Goal: Task Accomplishment & Management: Use online tool/utility

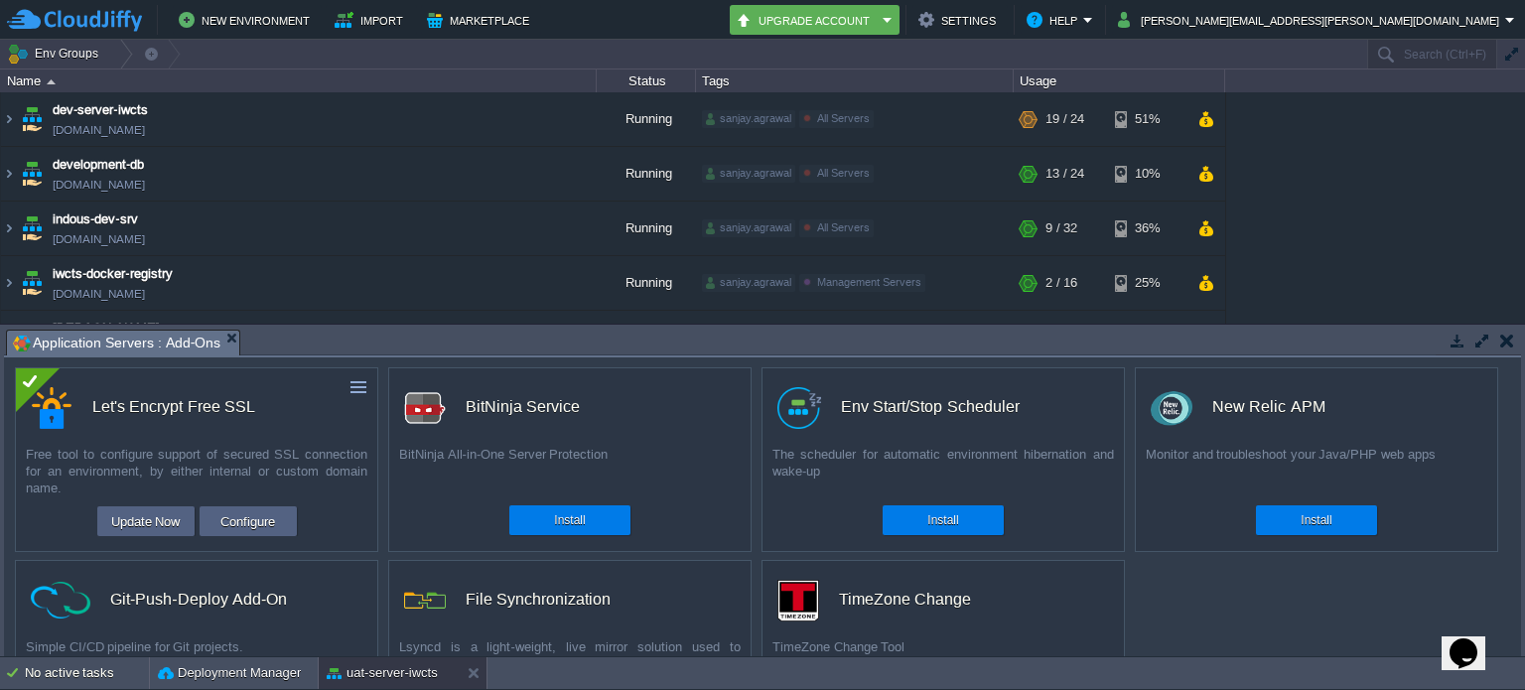
scroll to position [893, 0]
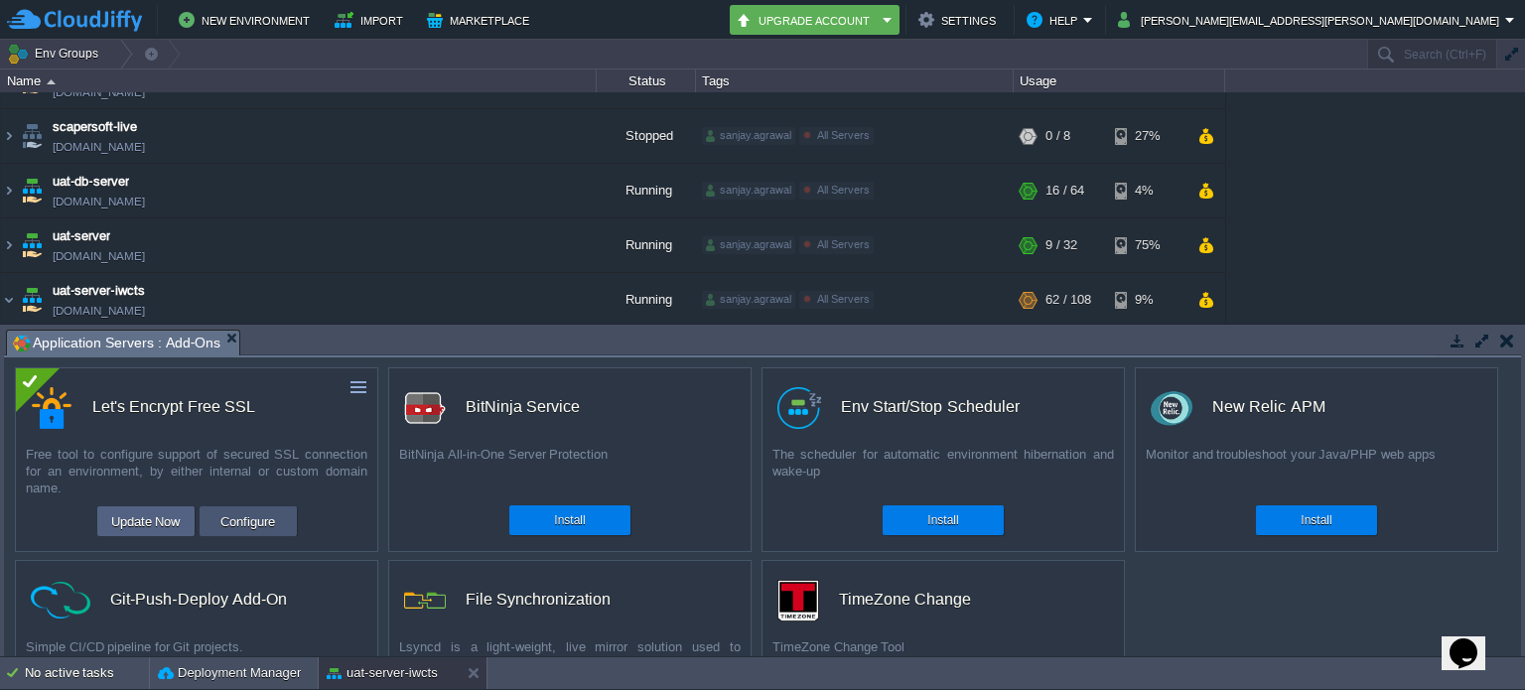
click at [246, 515] on button "Configure" at bounding box center [247, 521] width 67 height 24
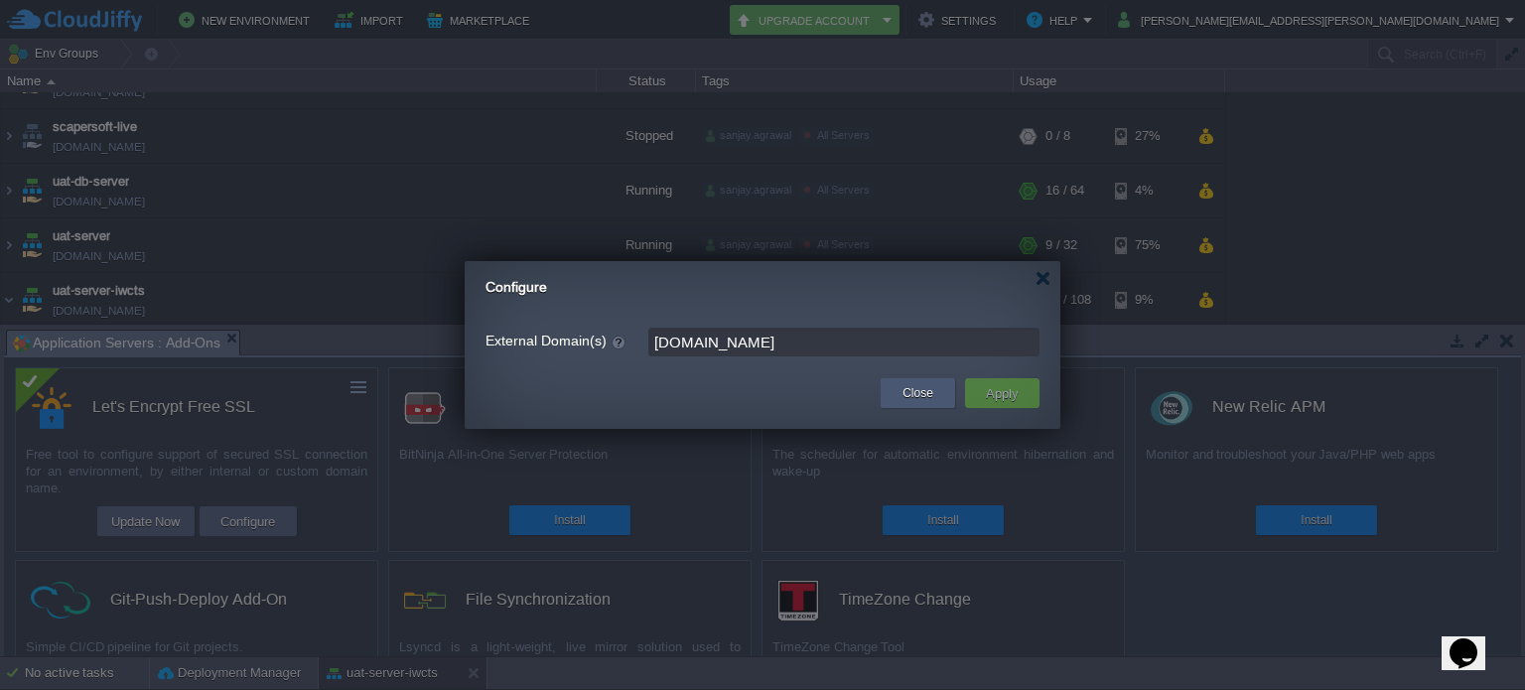
click at [925, 394] on button "Close" at bounding box center [917, 393] width 31 height 20
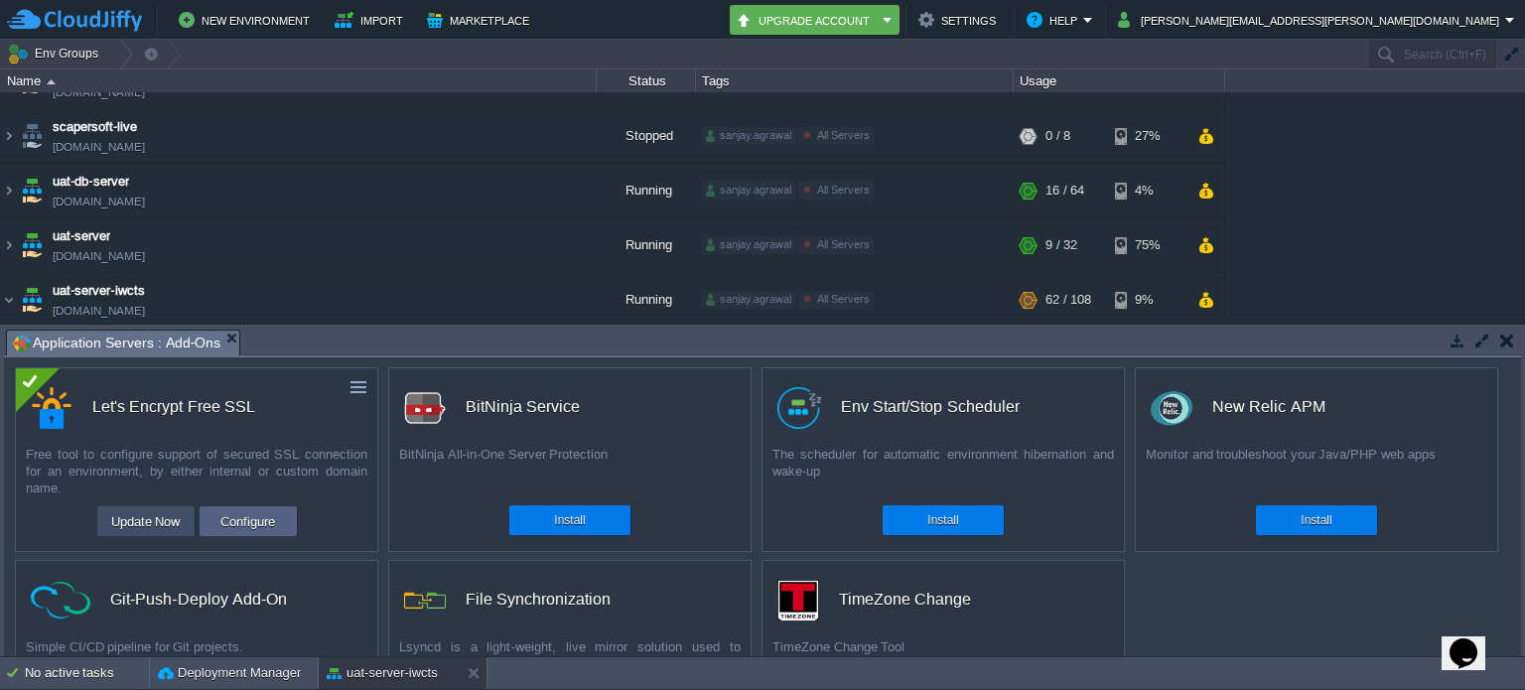
click at [152, 521] on button "Update Now" at bounding box center [145, 521] width 81 height 24
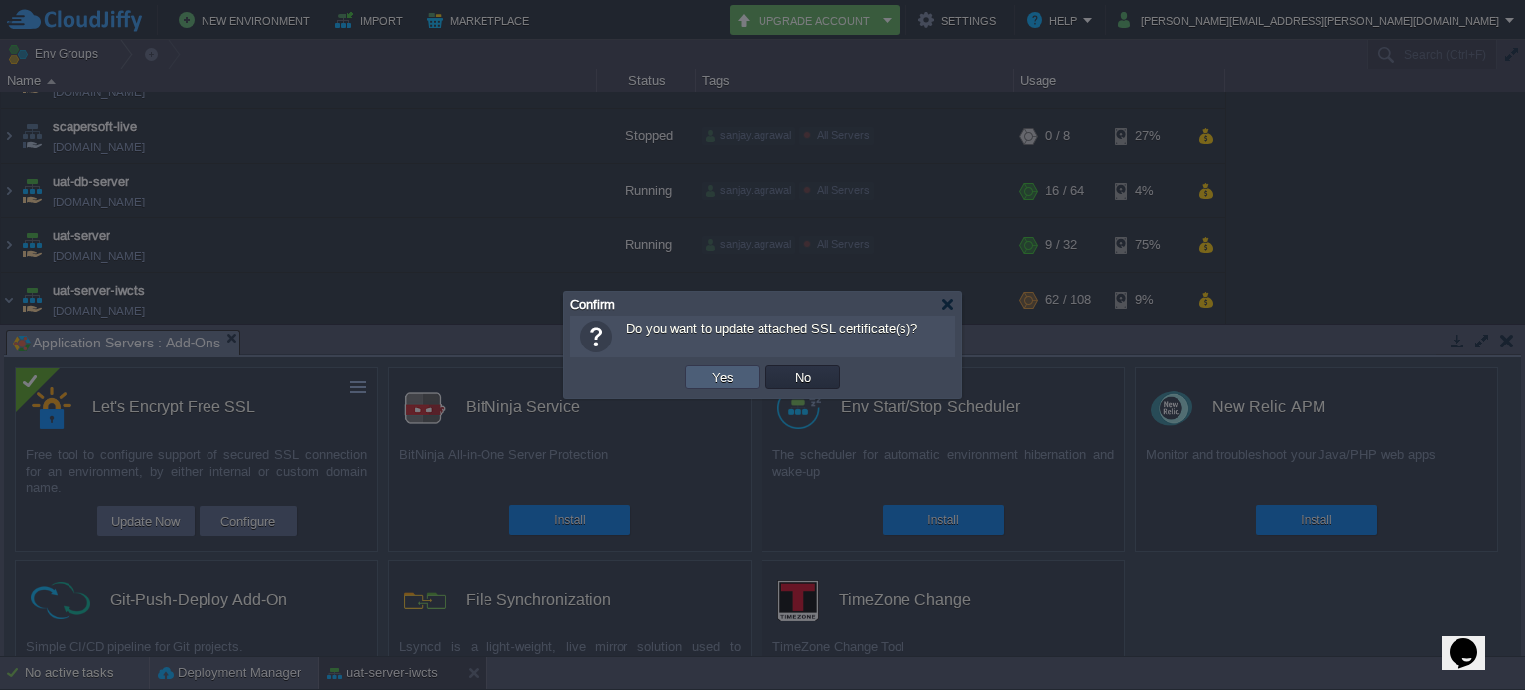
click at [711, 378] on button "Yes" at bounding box center [723, 377] width 34 height 18
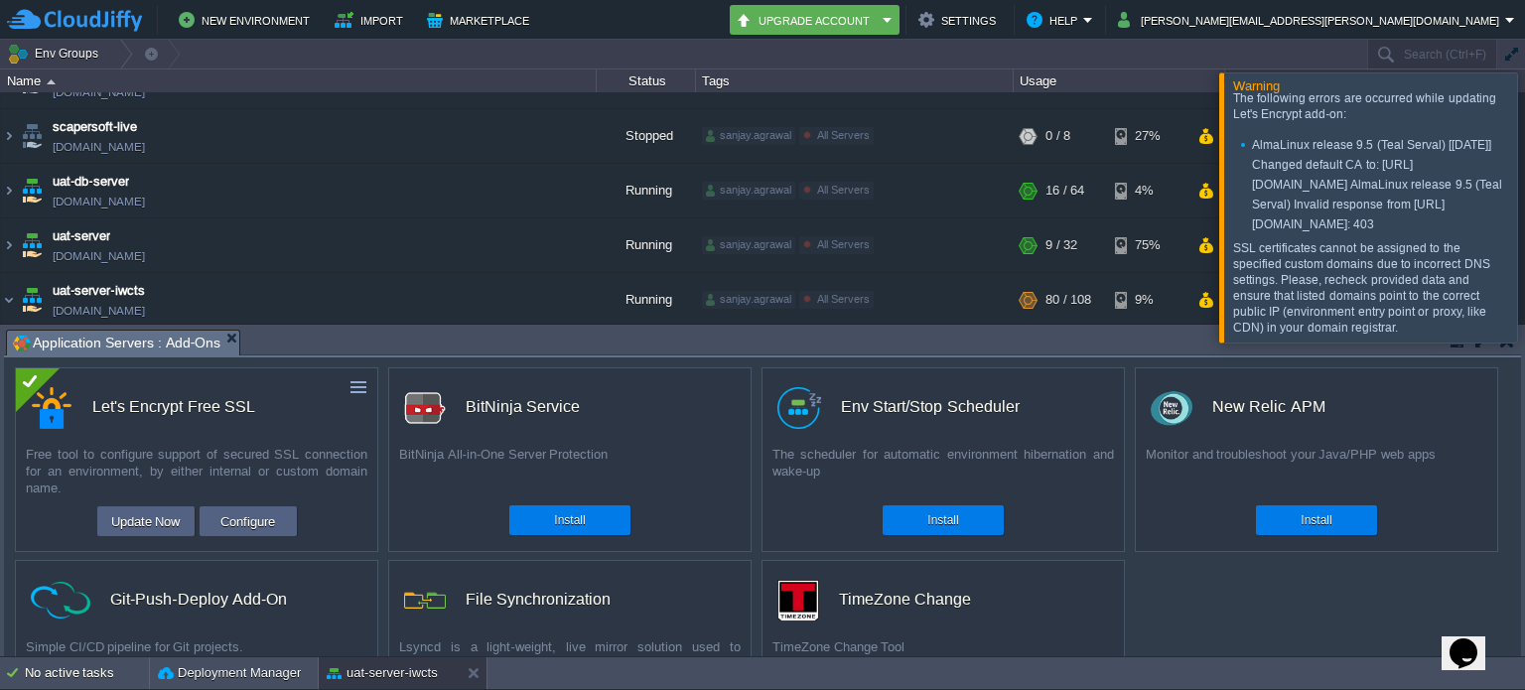
scroll to position [0, 0]
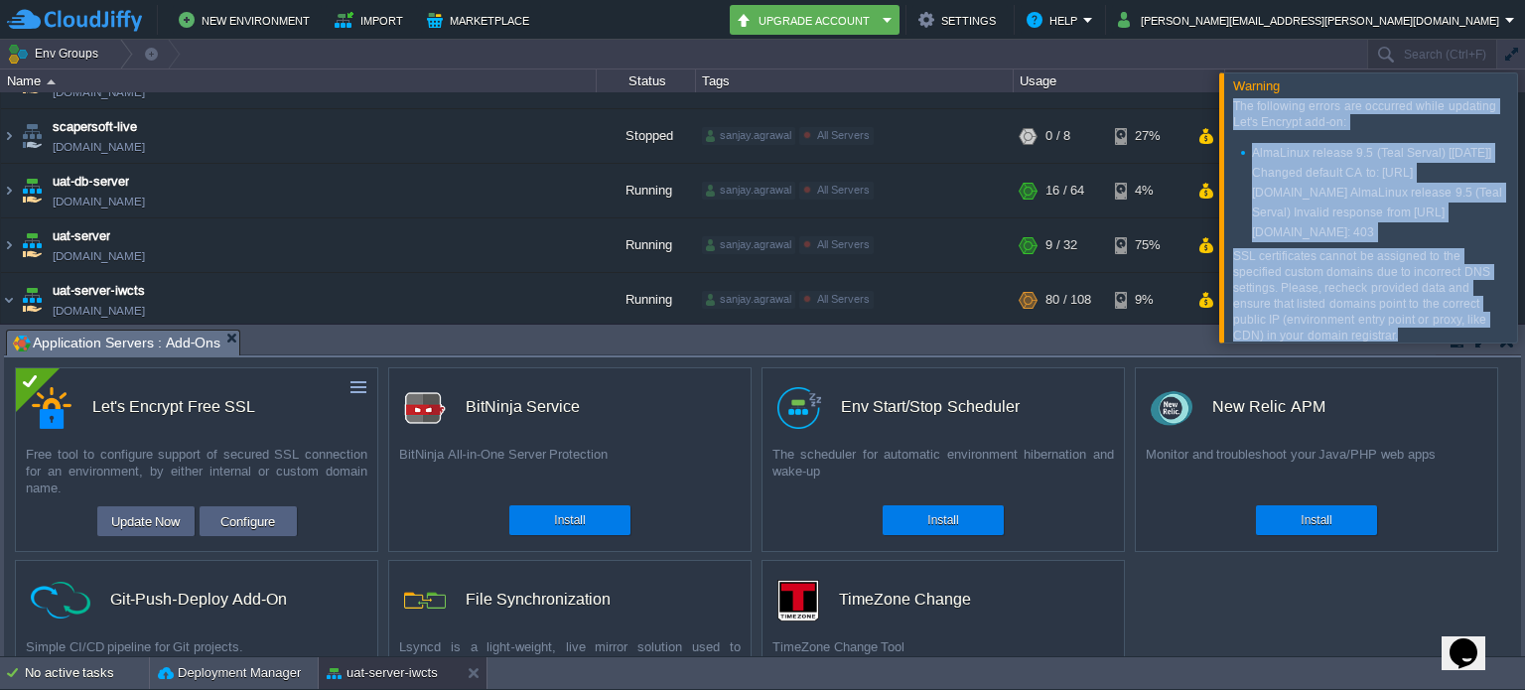
drag, startPoint x: 1398, startPoint y: 323, endPoint x: 1228, endPoint y: 113, distance: 269.6
click at [1228, 113] on div "The following errors are occurred while updating Let's Encrypt add-on: AlmaLinu…" at bounding box center [1368, 217] width 286 height 248
copy div "The following errors are occurred while updating Let's Encrypt add-on: AlmaLinu…"
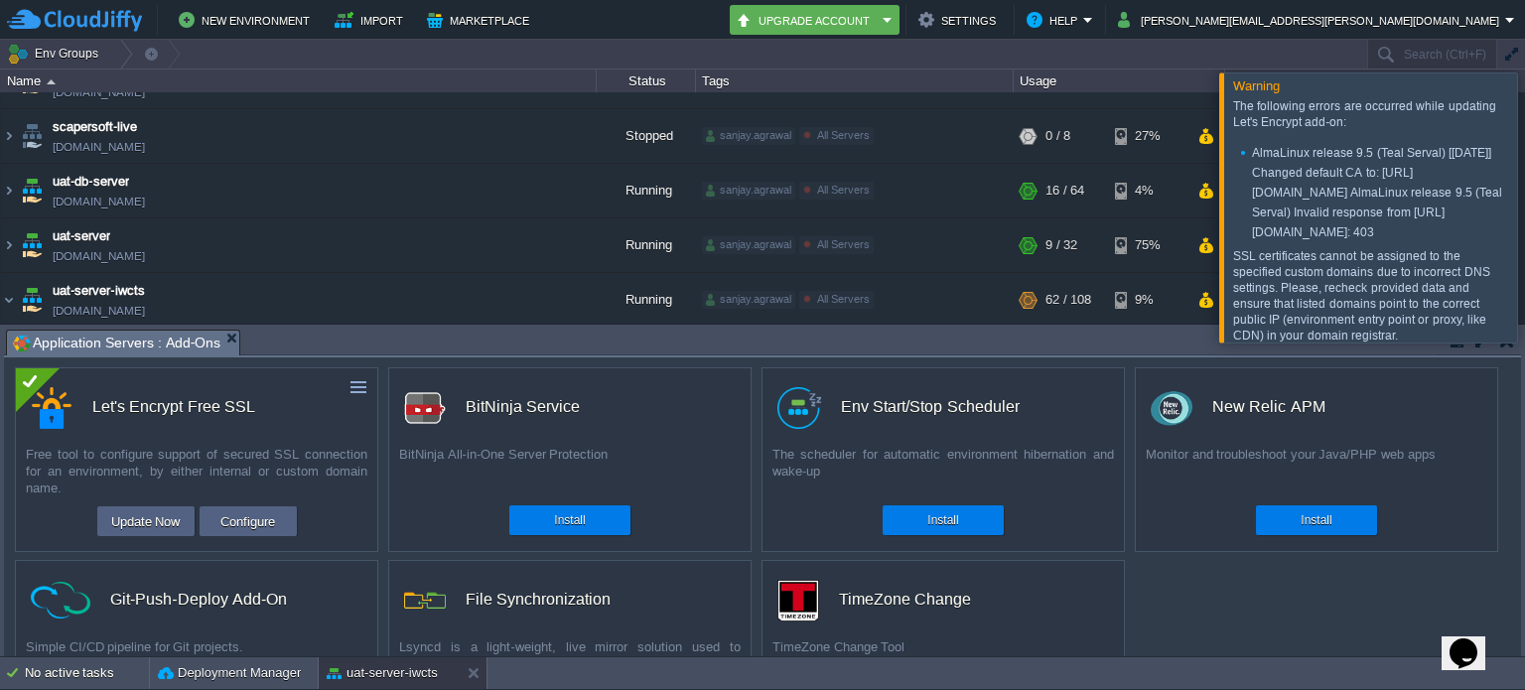
click at [1524, 174] on div at bounding box center [1549, 206] width 0 height 269
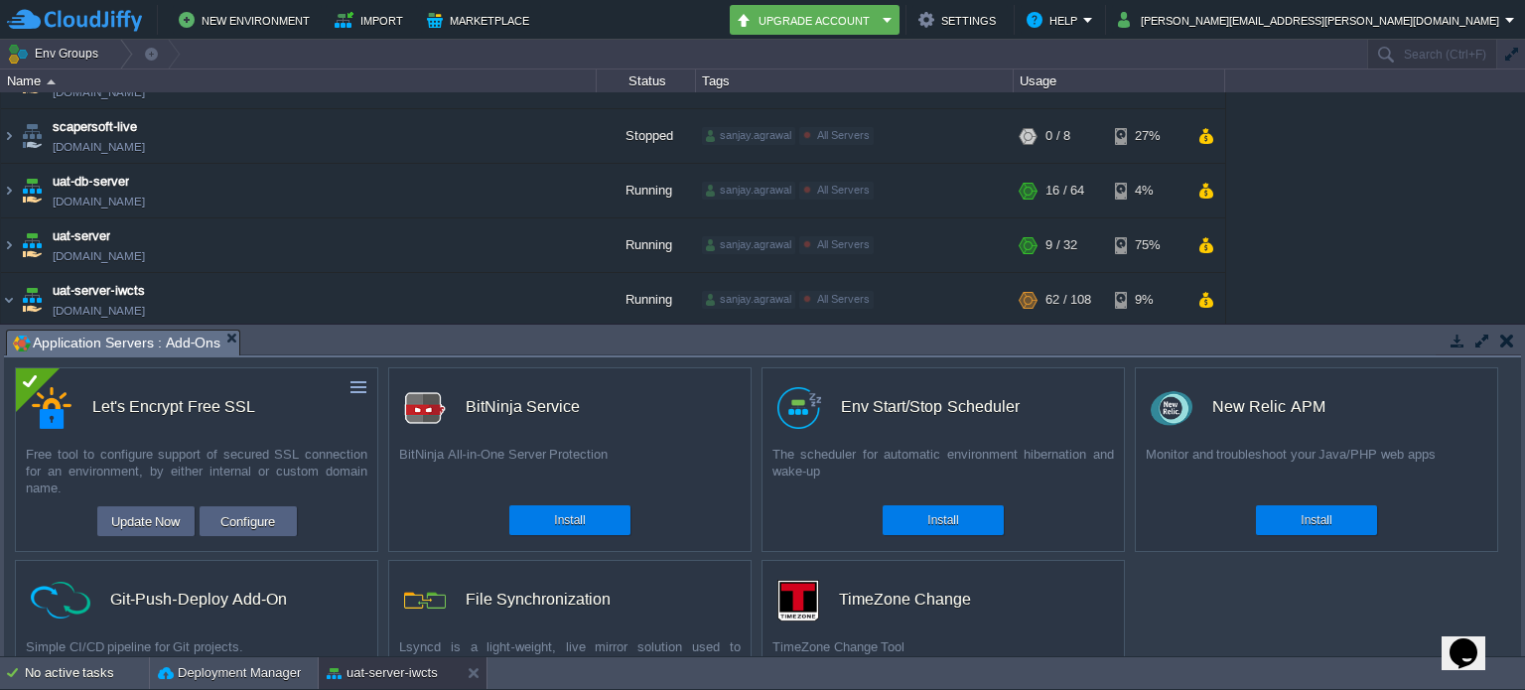
click at [1503, 333] on button "button" at bounding box center [1507, 341] width 14 height 18
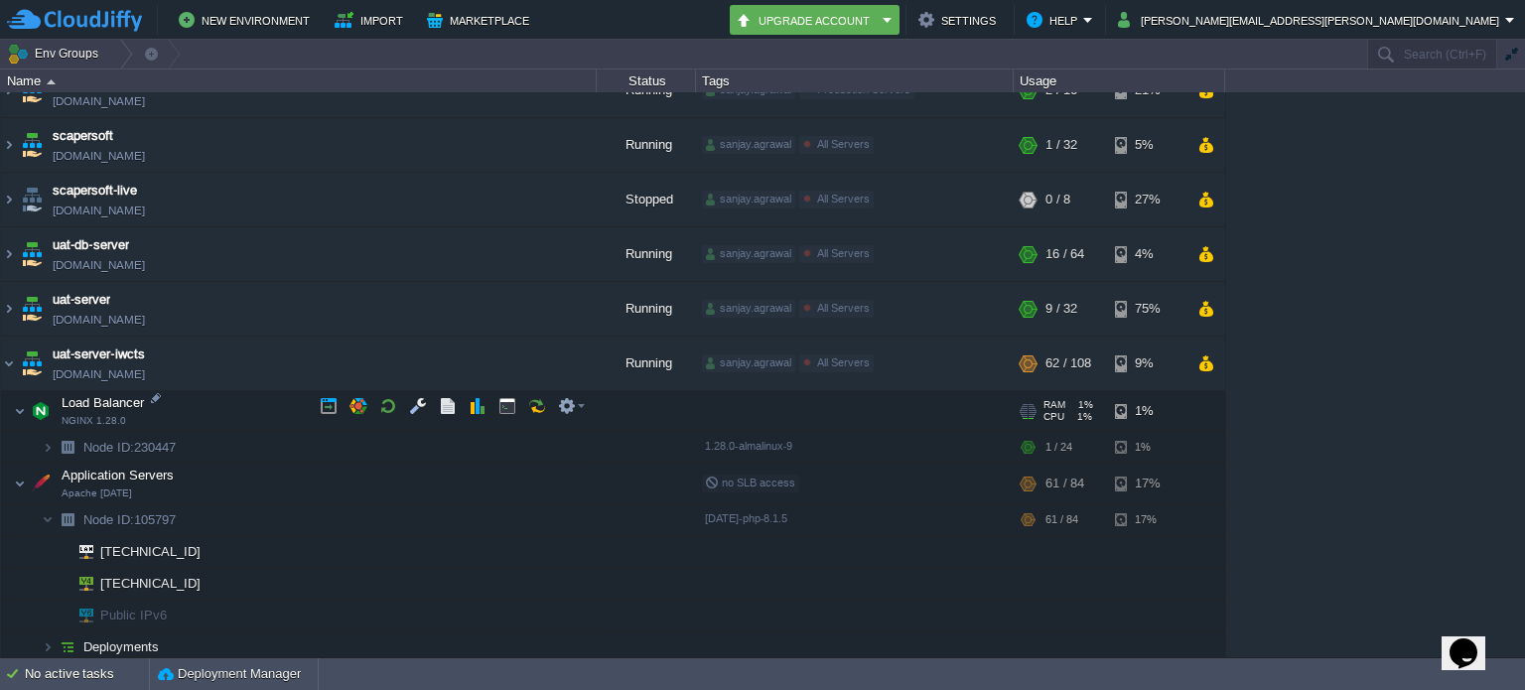
scroll to position [828, 0]
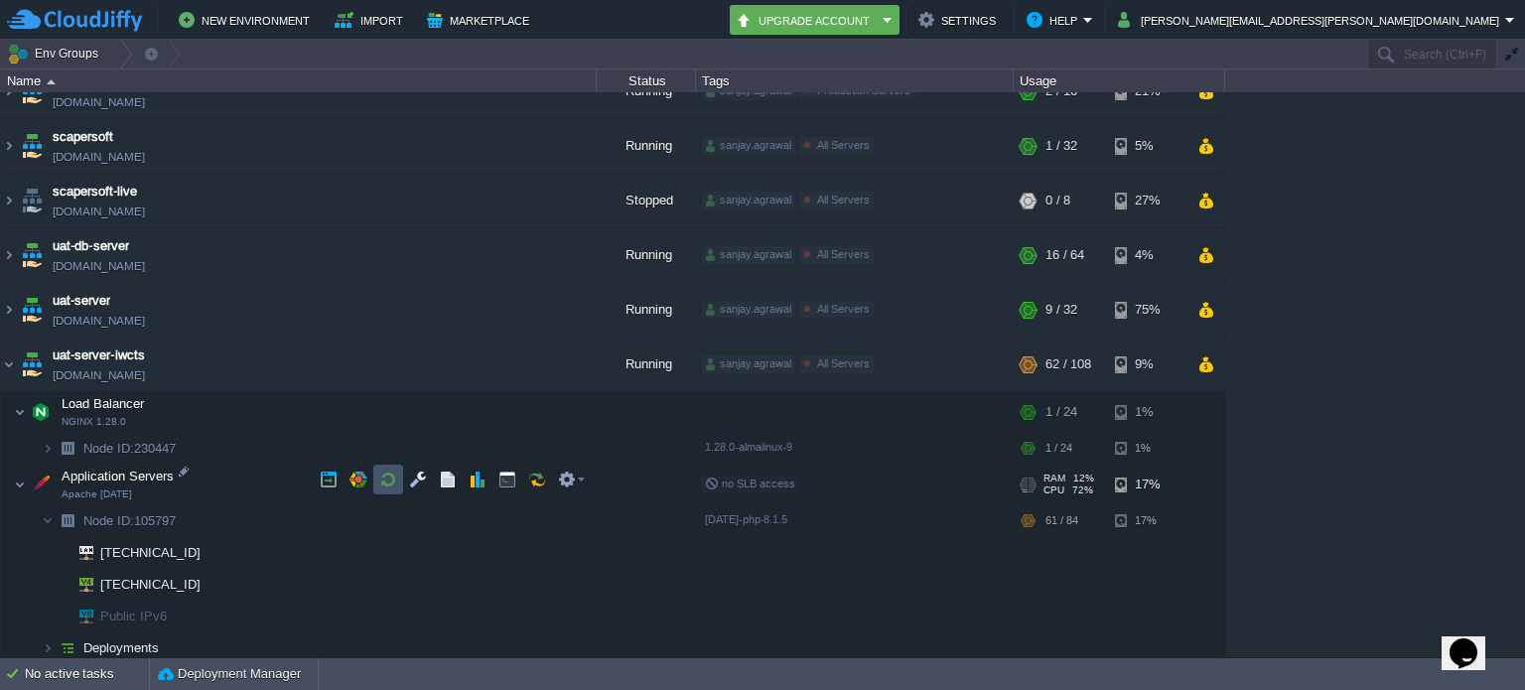
click at [384, 479] on button "button" at bounding box center [388, 480] width 18 height 18
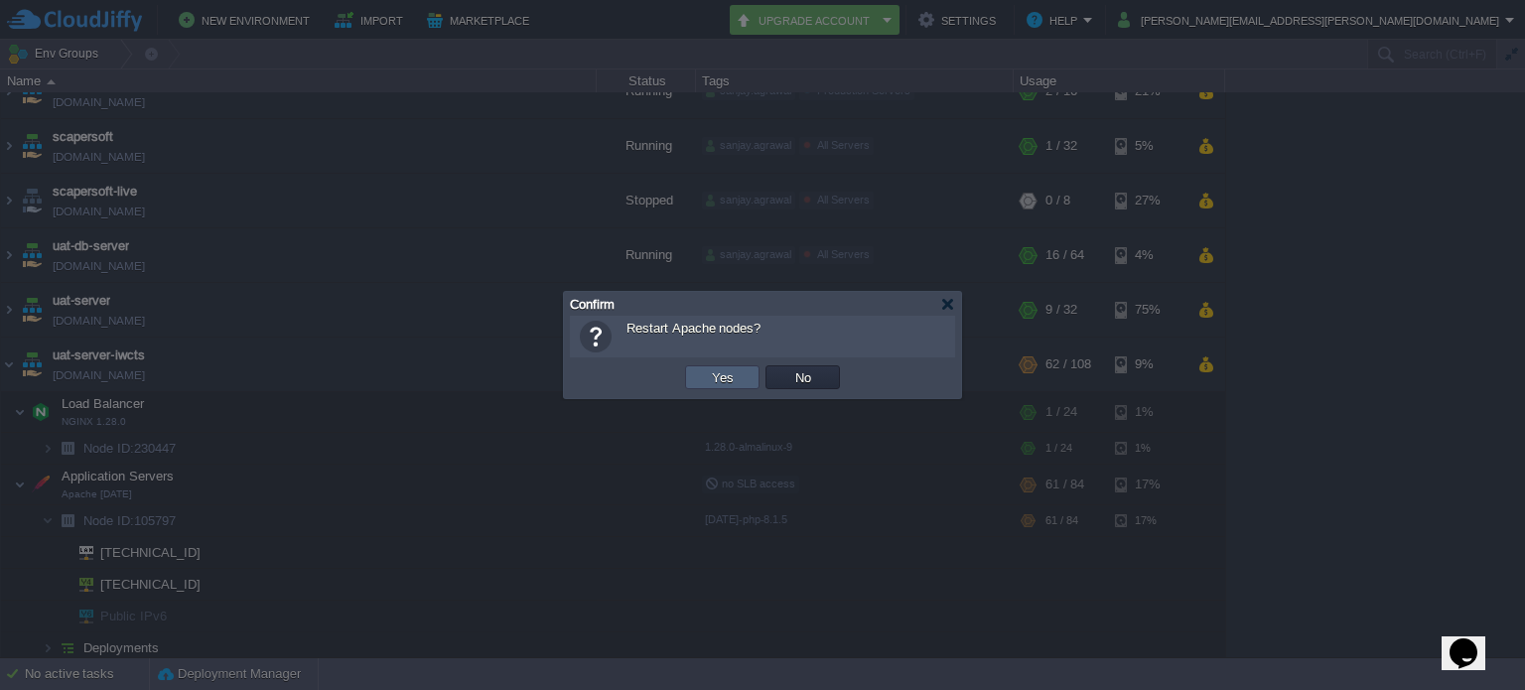
click at [697, 378] on td "Yes" at bounding box center [722, 377] width 74 height 24
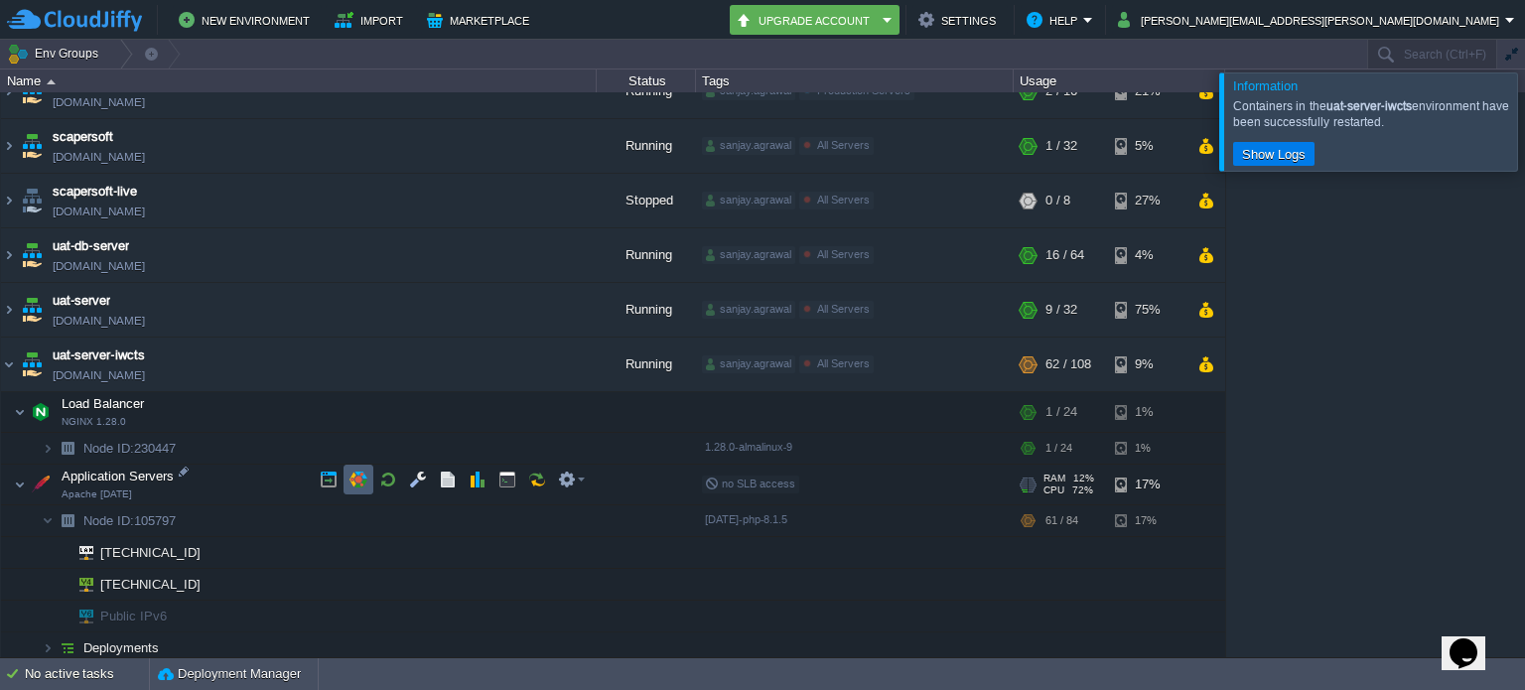
click at [363, 469] on td at bounding box center [359, 480] width 30 height 30
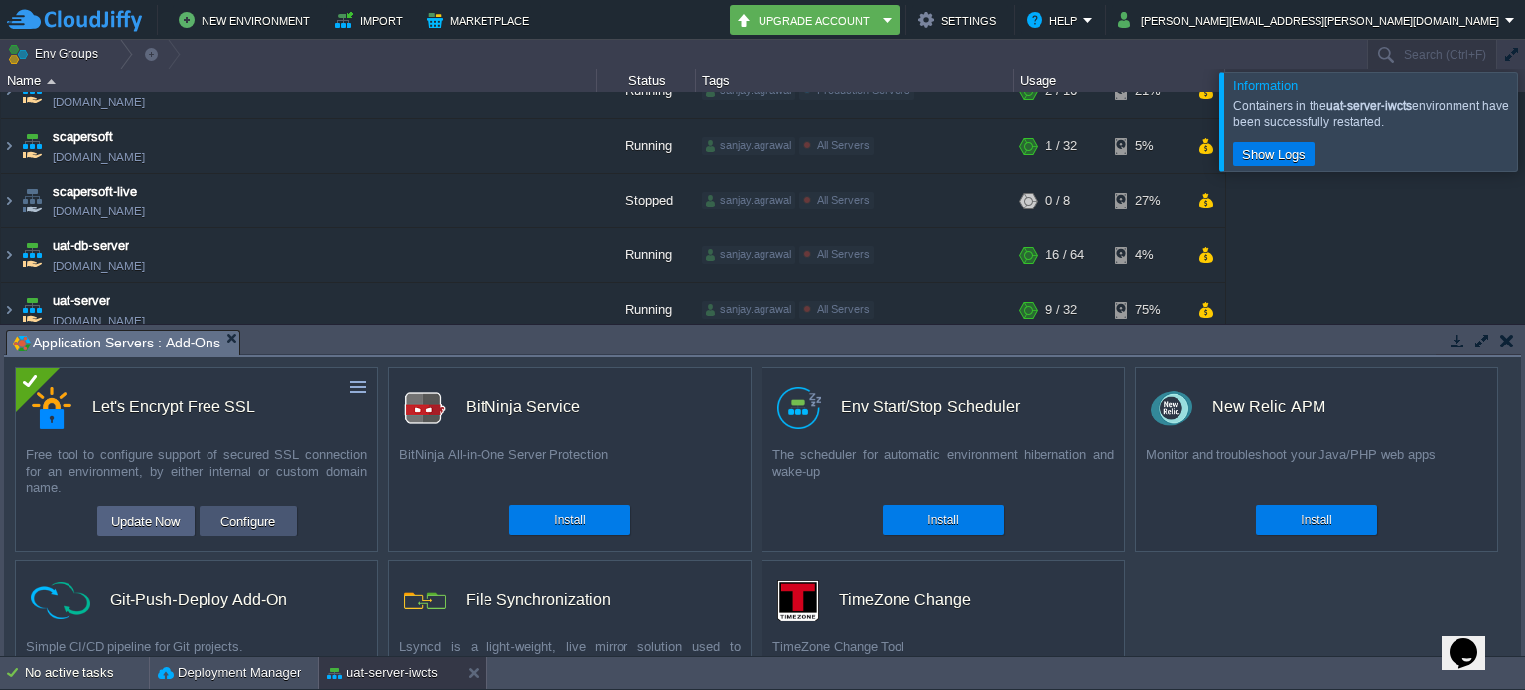
click at [221, 519] on button "Configure" at bounding box center [247, 521] width 67 height 24
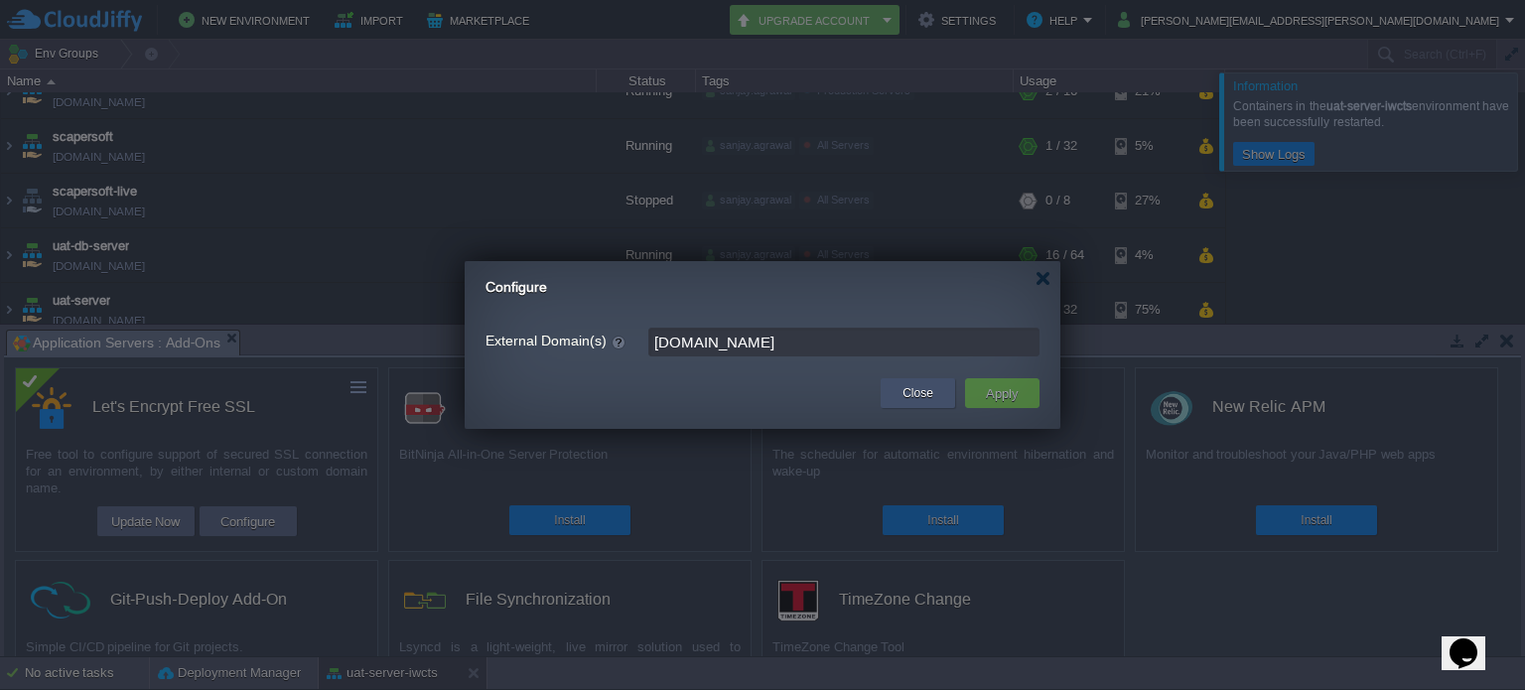
click at [902, 392] on button "Close" at bounding box center [917, 393] width 31 height 20
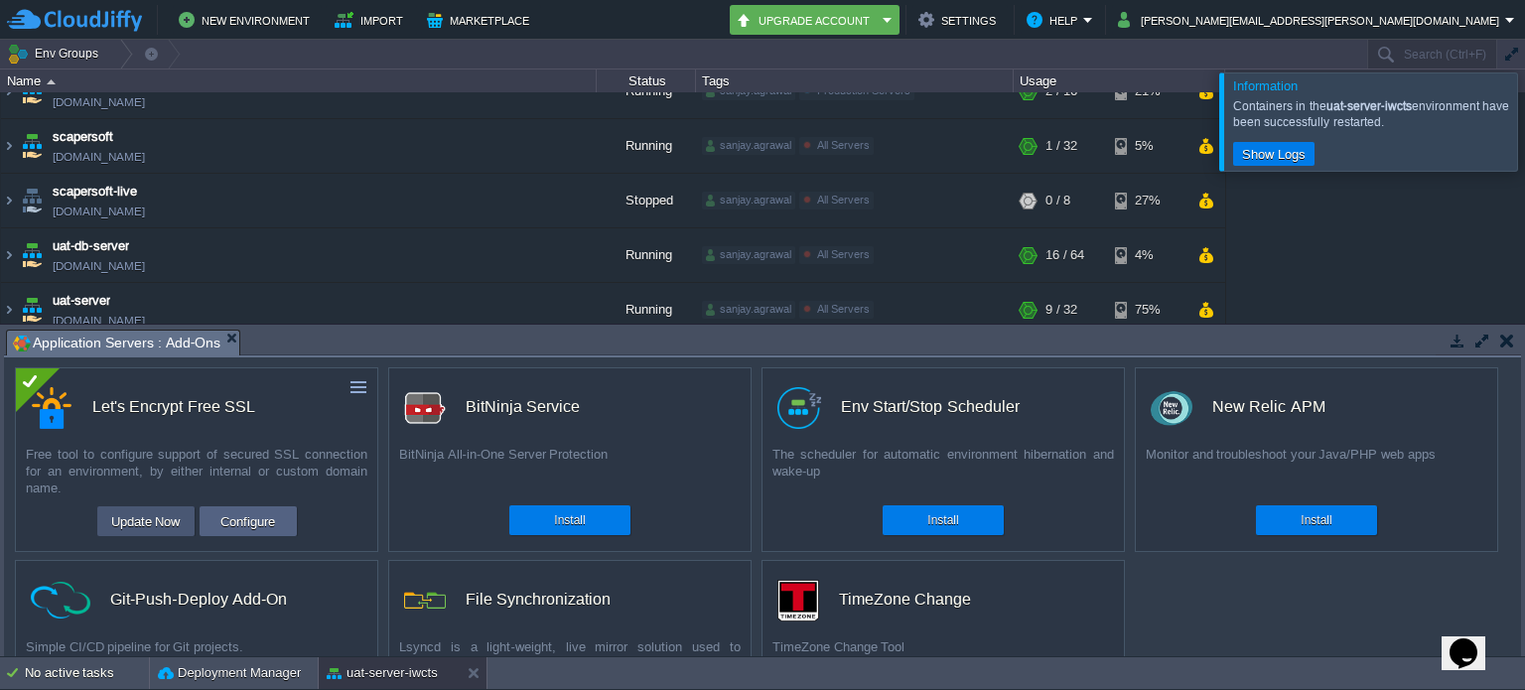
click at [170, 515] on button "Update Now" at bounding box center [145, 521] width 81 height 24
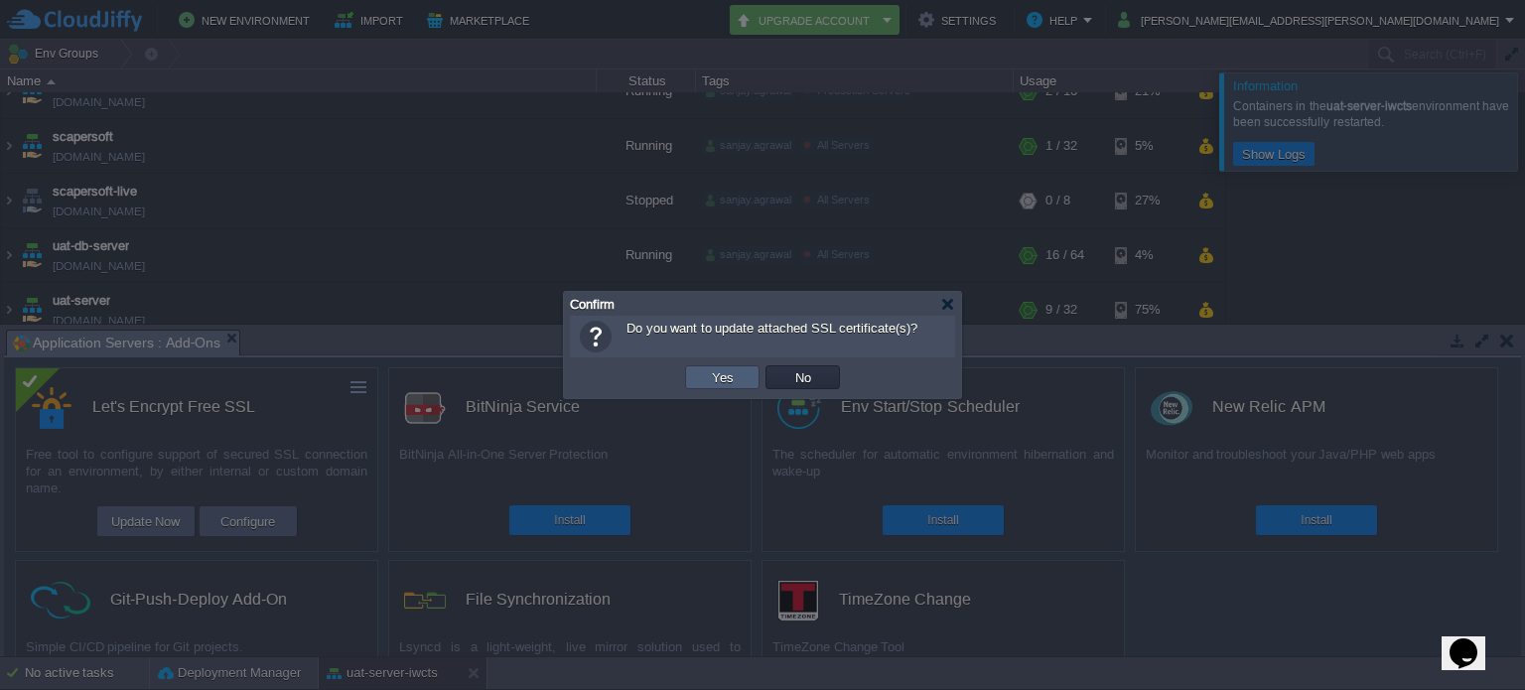
click at [725, 373] on button "Yes" at bounding box center [723, 377] width 34 height 18
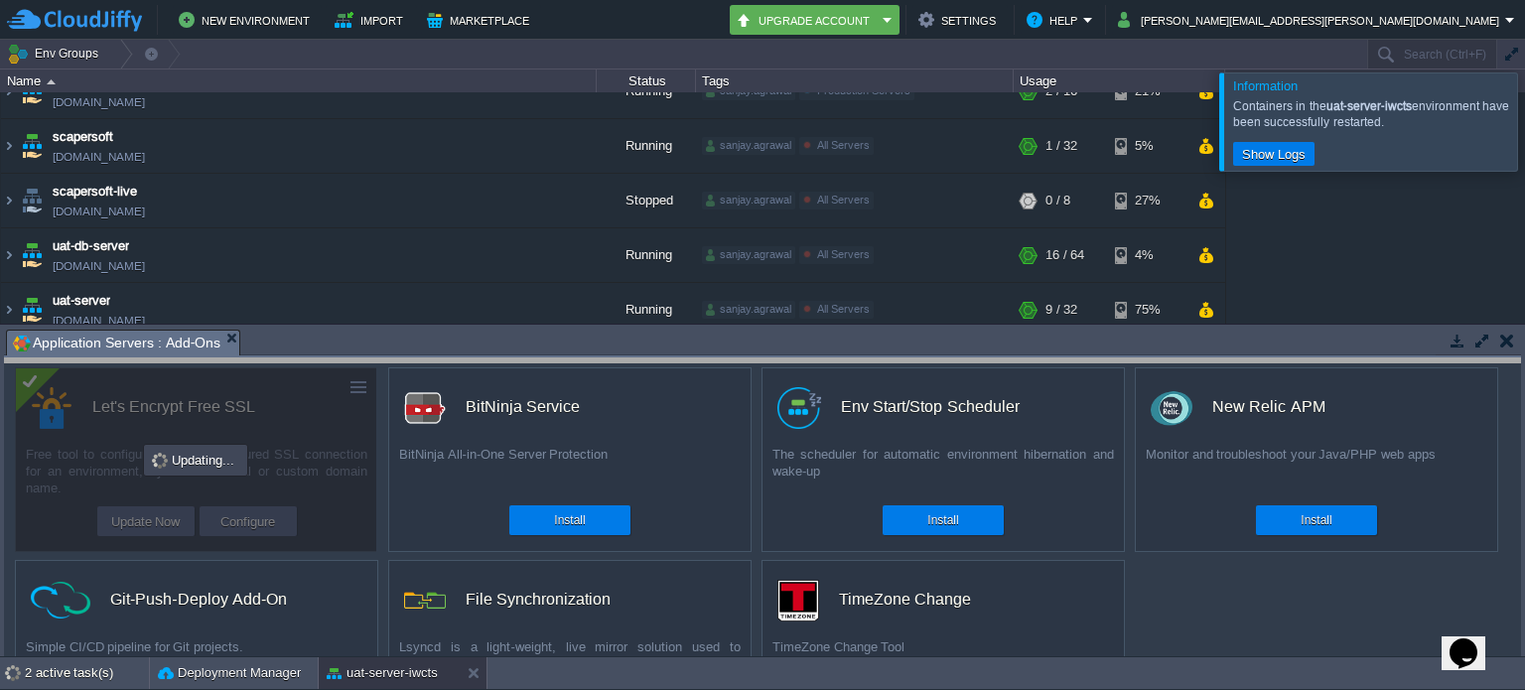
drag, startPoint x: 1039, startPoint y: 347, endPoint x: 1032, endPoint y: 384, distance: 37.6
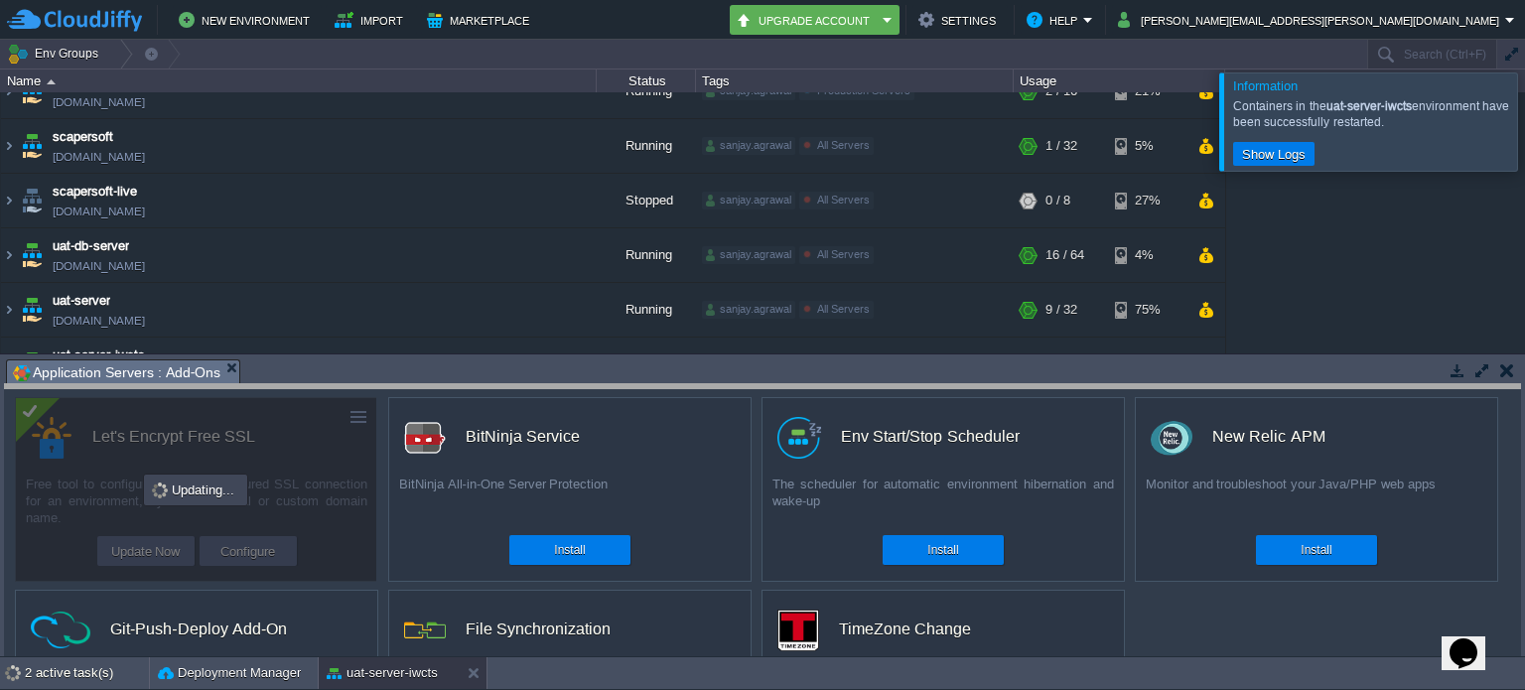
drag, startPoint x: 571, startPoint y: 381, endPoint x: 573, endPoint y: 406, distance: 24.9
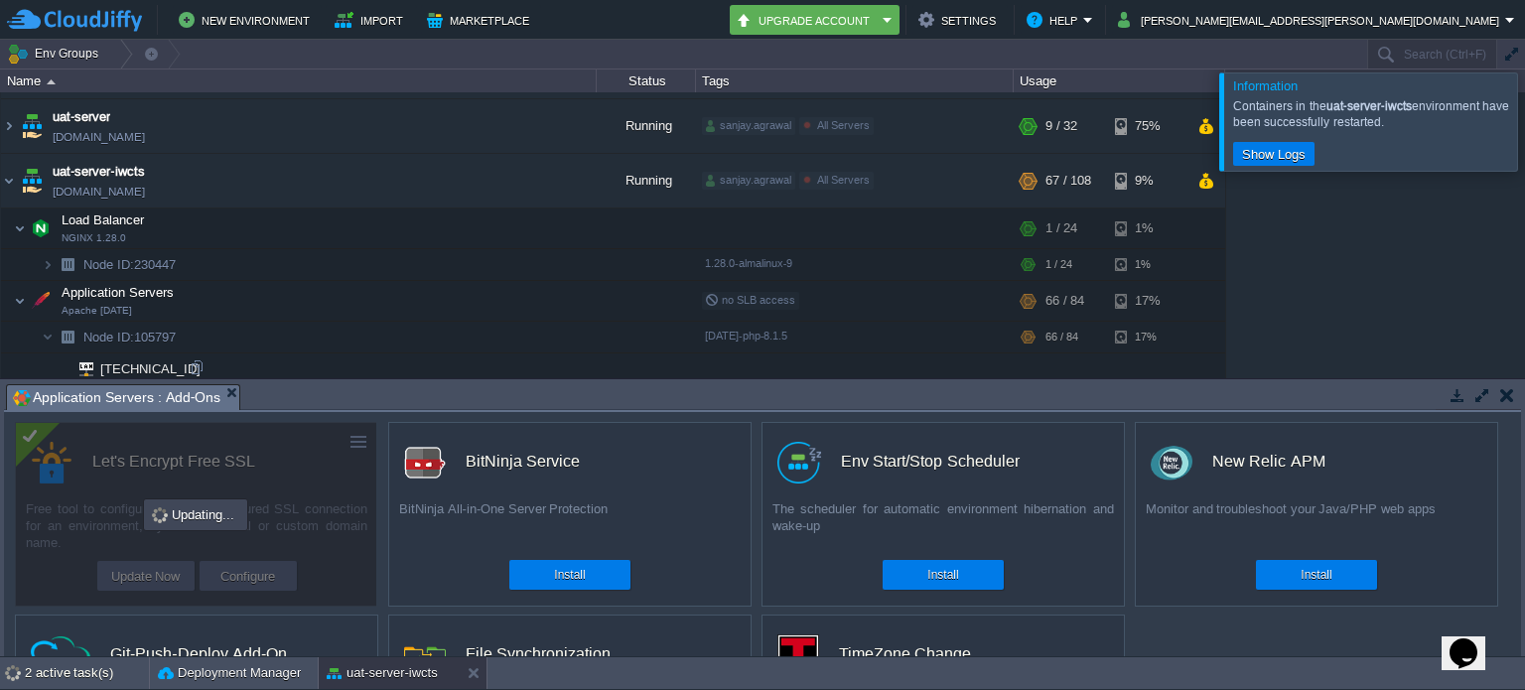
scroll to position [1008, 0]
click at [1470, 646] on icon "Opens Chat This icon Opens the chat window." at bounding box center [1464, 653] width 32 height 32
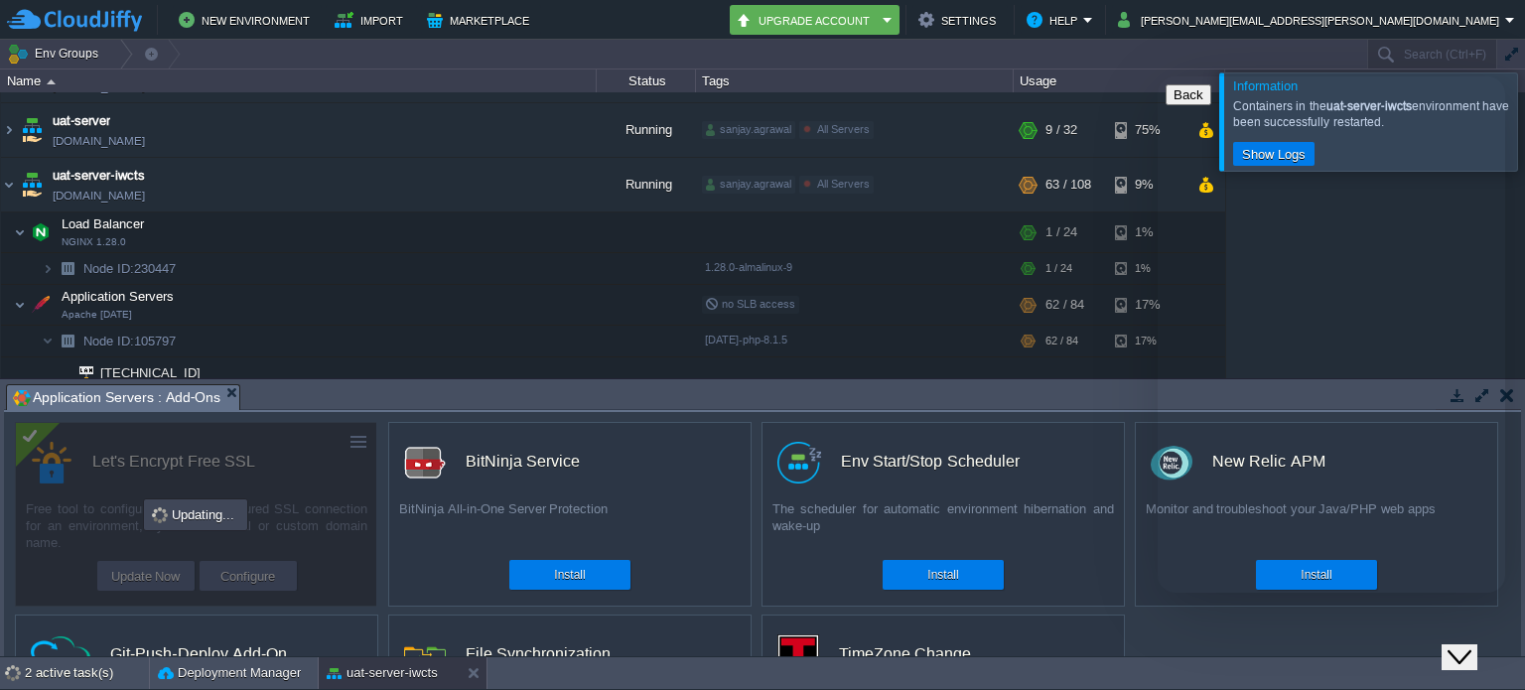
click at [1470, 650] on icon "Chat widget" at bounding box center [1460, 657] width 24 height 14
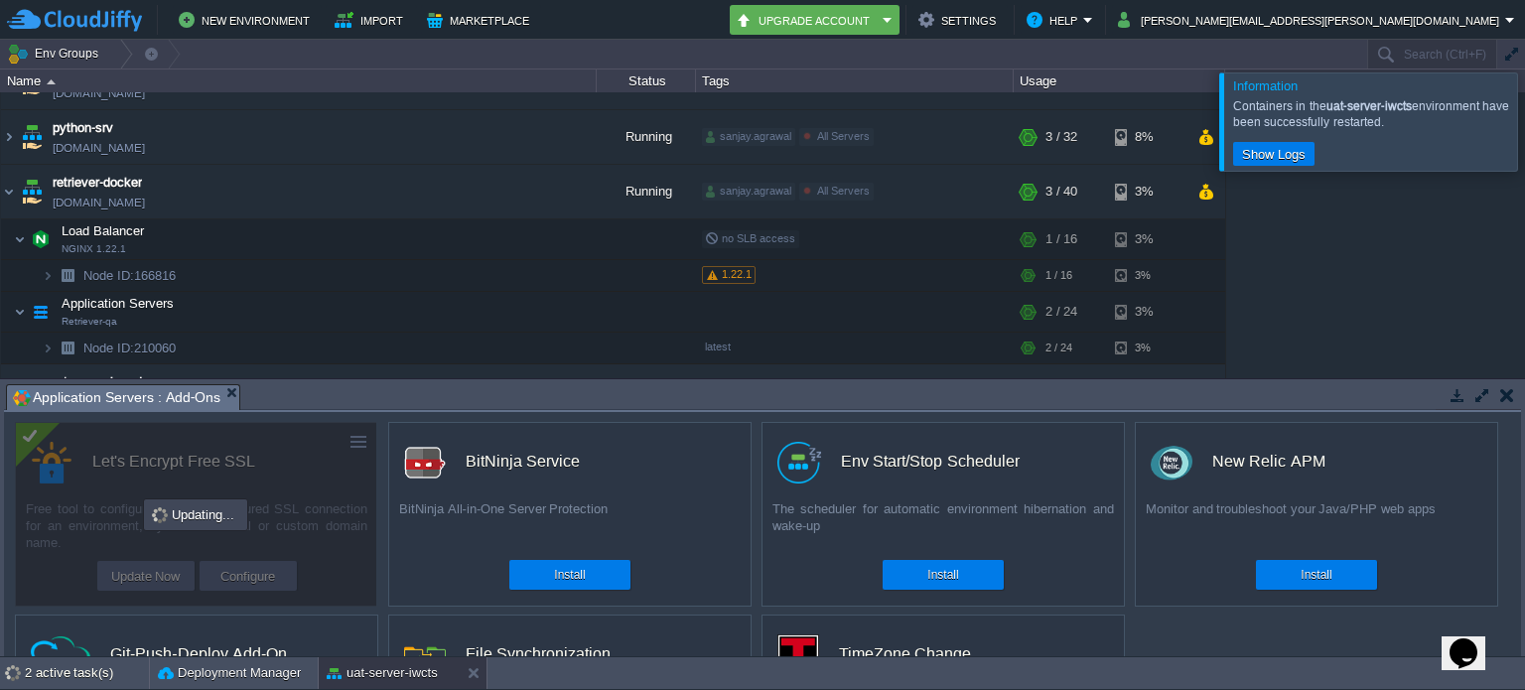
scroll to position [511, 0]
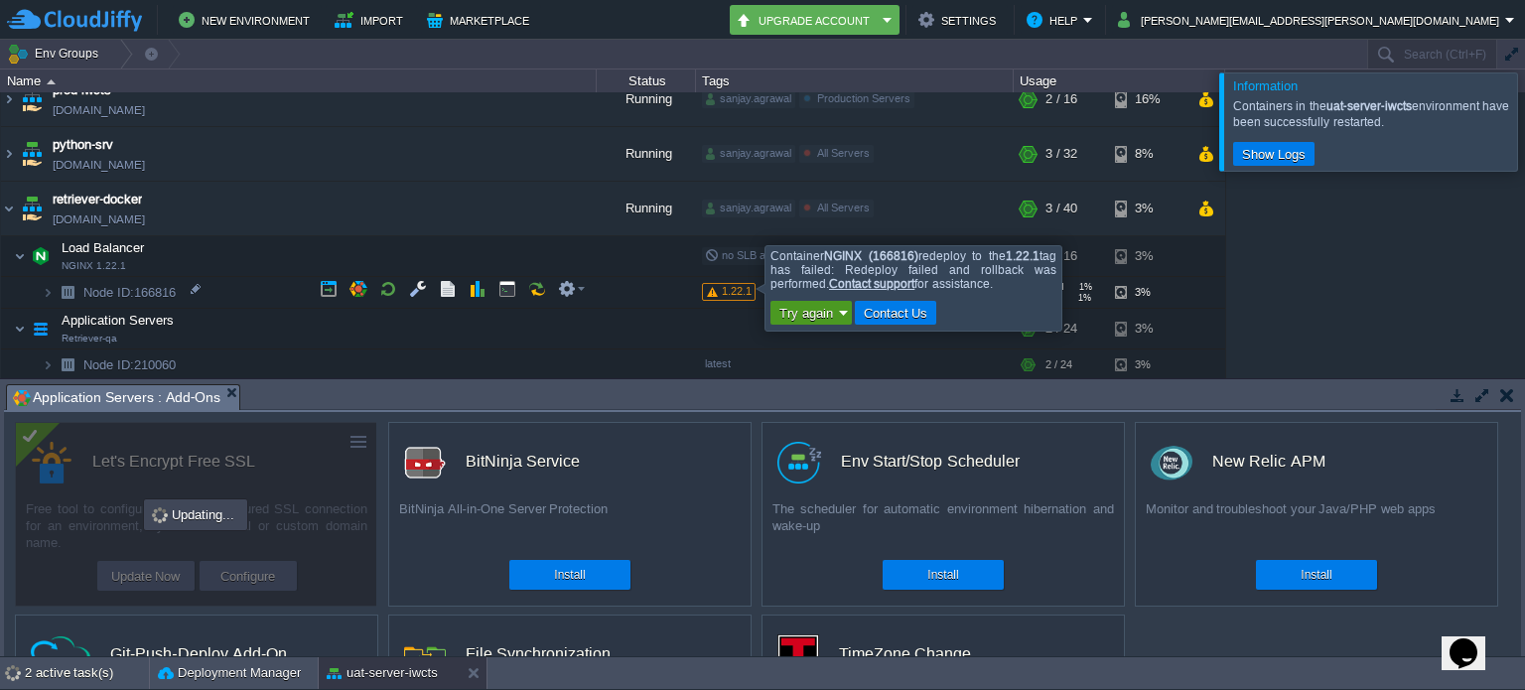
click at [832, 311] on button "Try again" at bounding box center [806, 313] width 66 height 18
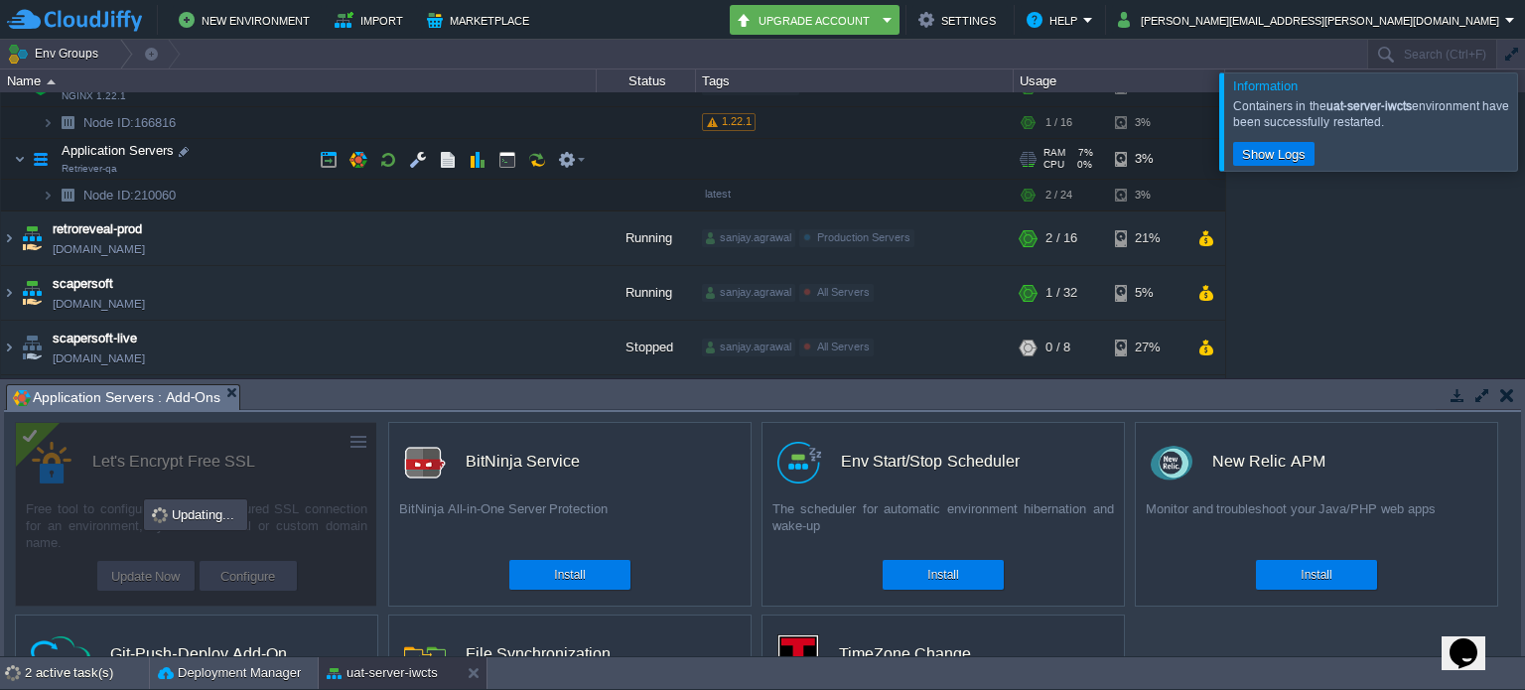
scroll to position [1107, 0]
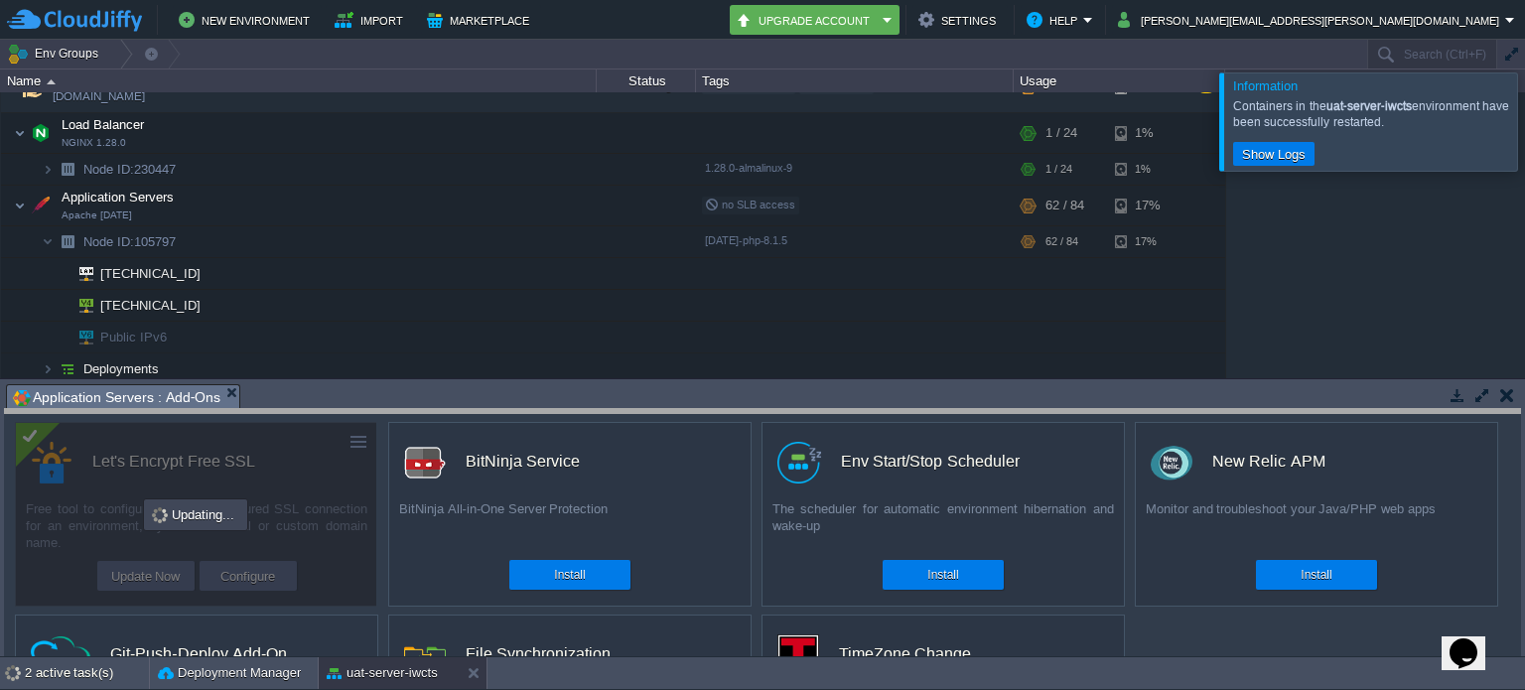
drag, startPoint x: 1056, startPoint y: 385, endPoint x: 1073, endPoint y: 425, distance: 43.2
click at [1073, 425] on body "New Environment Import Marketplace Bonus ₹0.00 Upgrade Account Settings Help [P…" at bounding box center [762, 345] width 1525 height 690
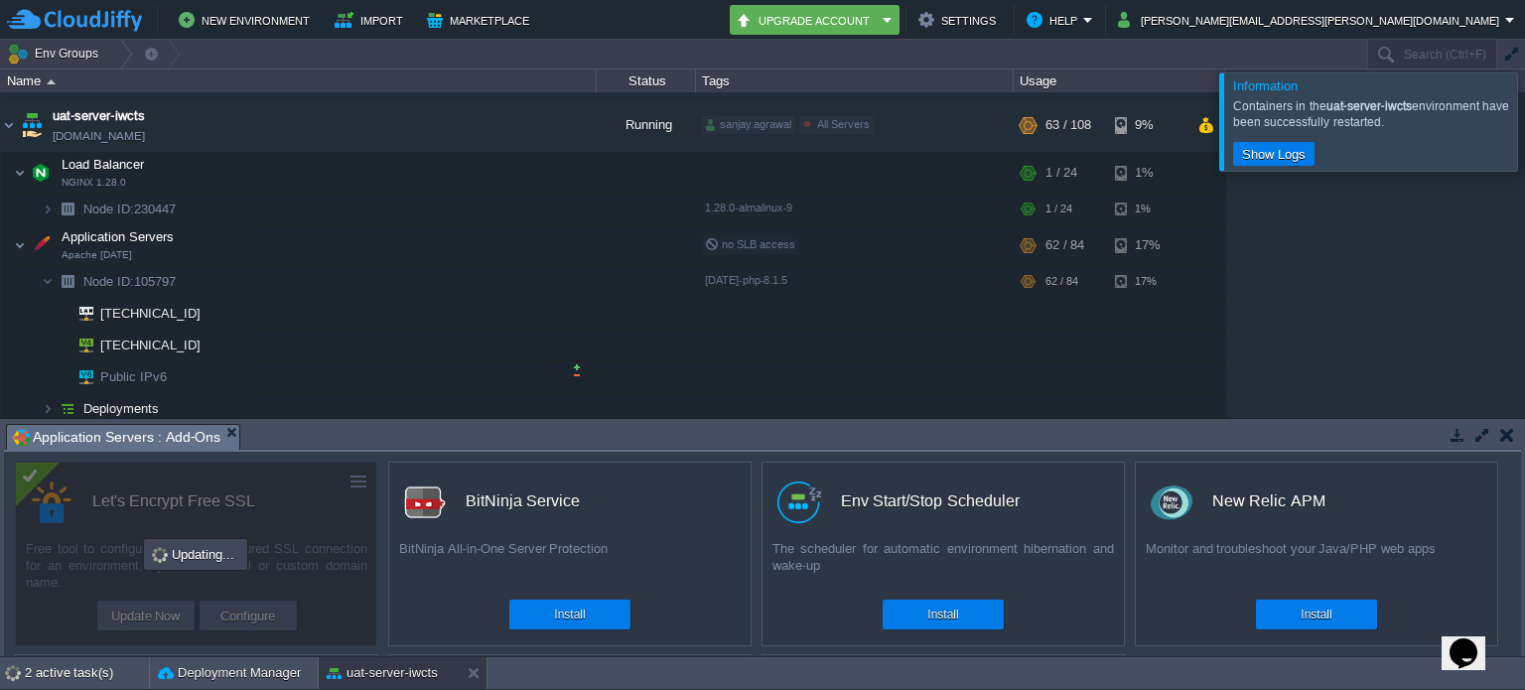
scroll to position [1068, 0]
click at [1524, 121] on div at bounding box center [1549, 120] width 0 height 97
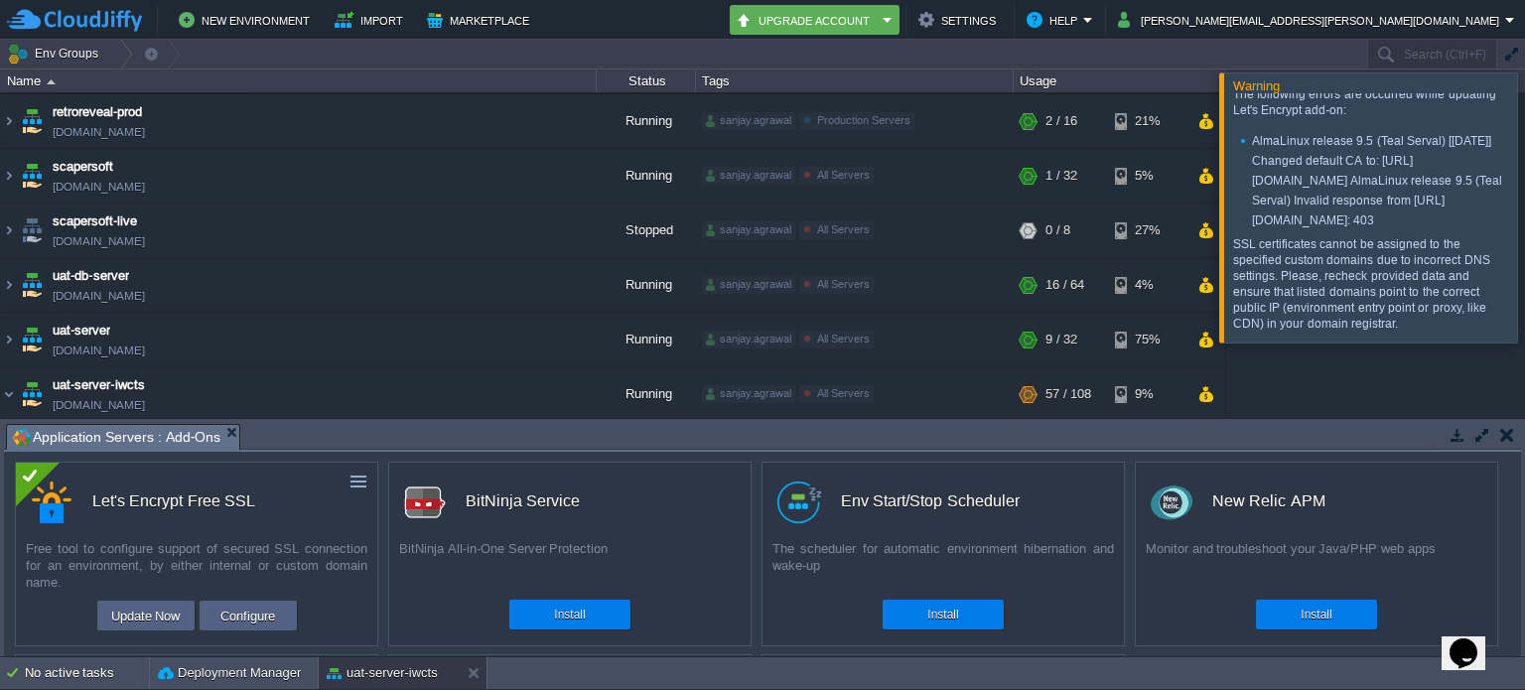
scroll to position [70, 0]
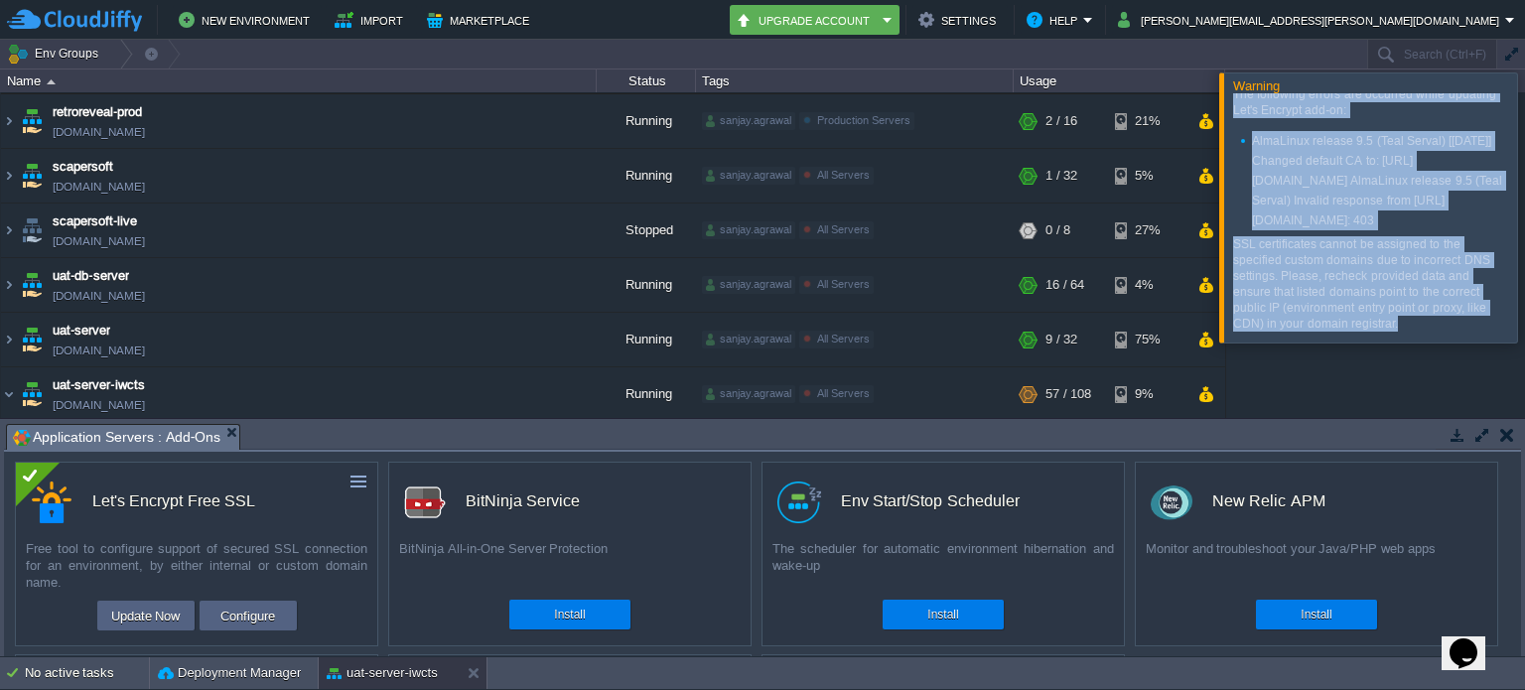
drag, startPoint x: 1232, startPoint y: 104, endPoint x: 1394, endPoint y: 329, distance: 276.6
click at [1394, 329] on div "The following errors are occurred while updating Let's Encrypt add-on: AlmaLinu…" at bounding box center [1370, 208] width 274 height 245
copy div "The following errors are occurred while updating Let's Encrypt add-on: AlmaLinu…"
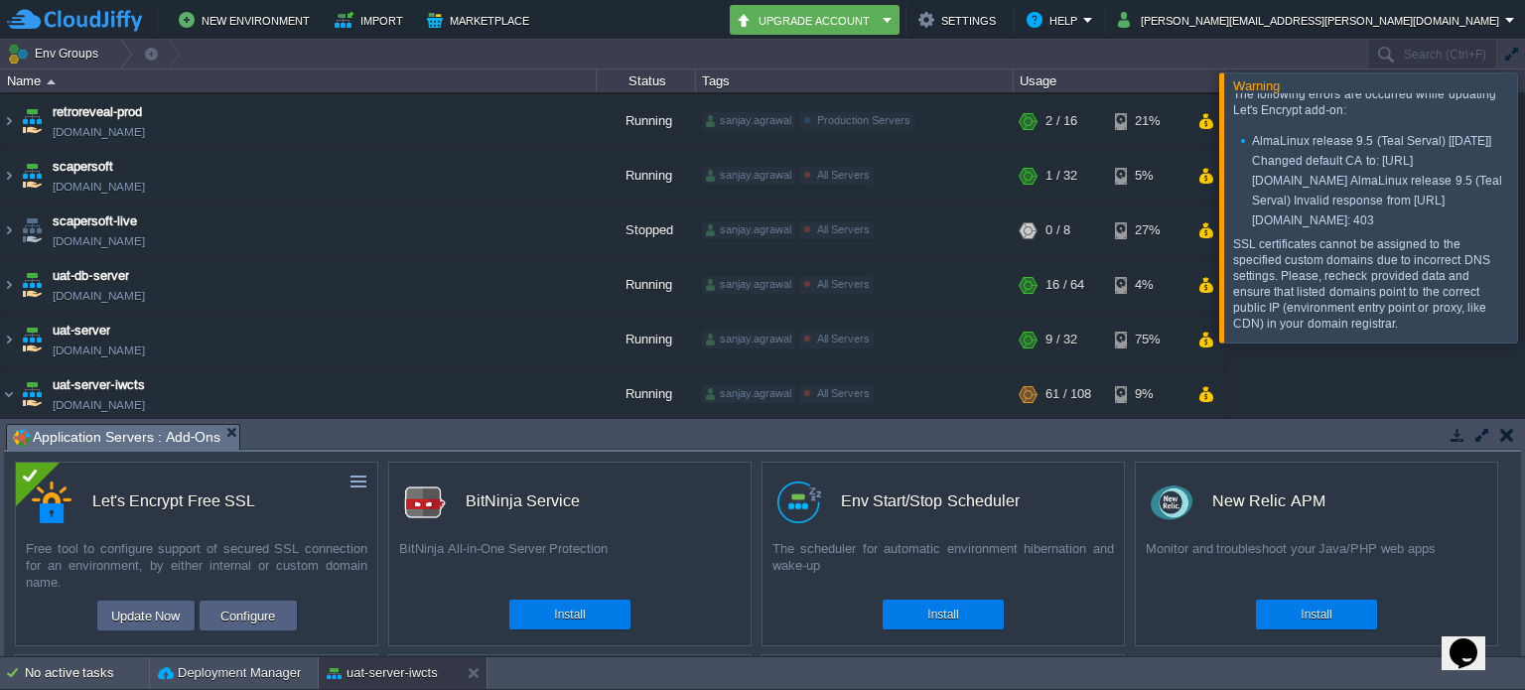
click at [1524, 203] on div at bounding box center [1549, 206] width 0 height 269
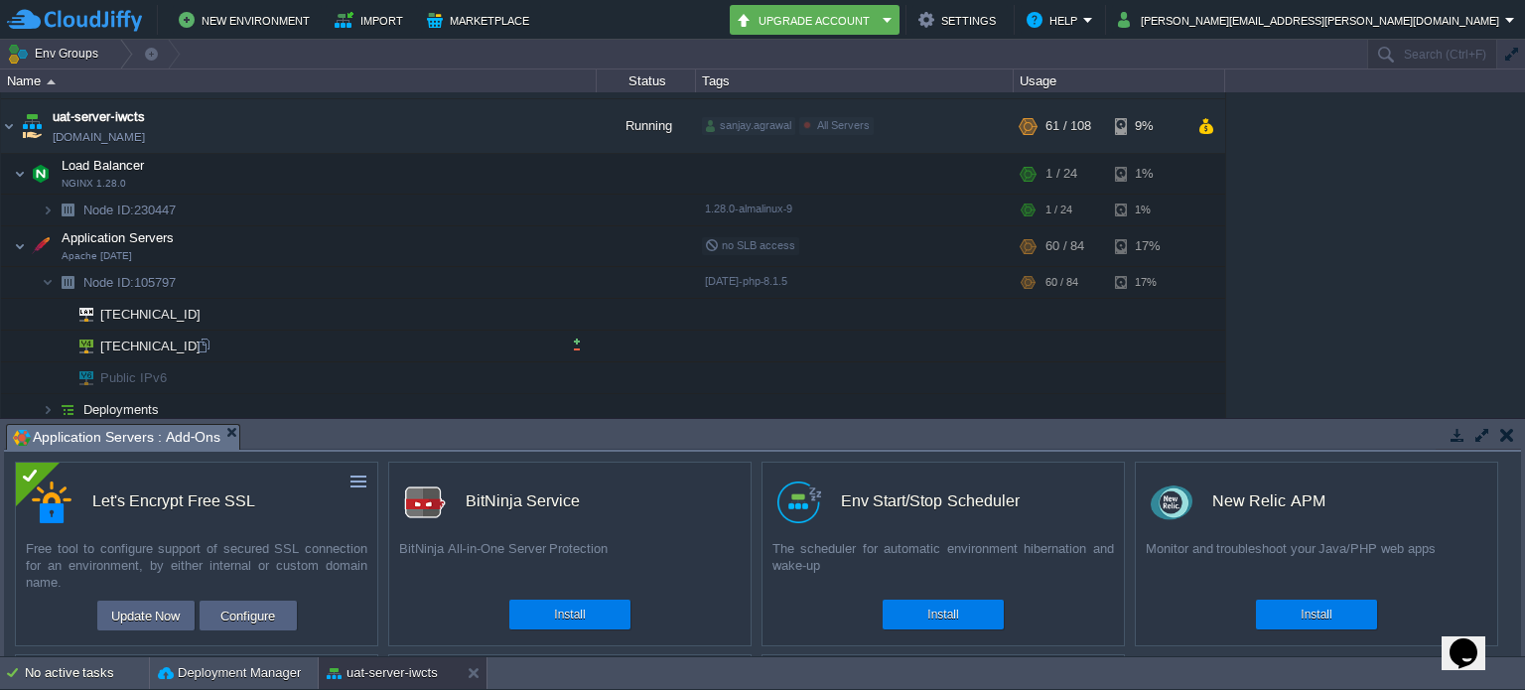
scroll to position [1068, 0]
click at [385, 232] on button "button" at bounding box center [388, 239] width 18 height 18
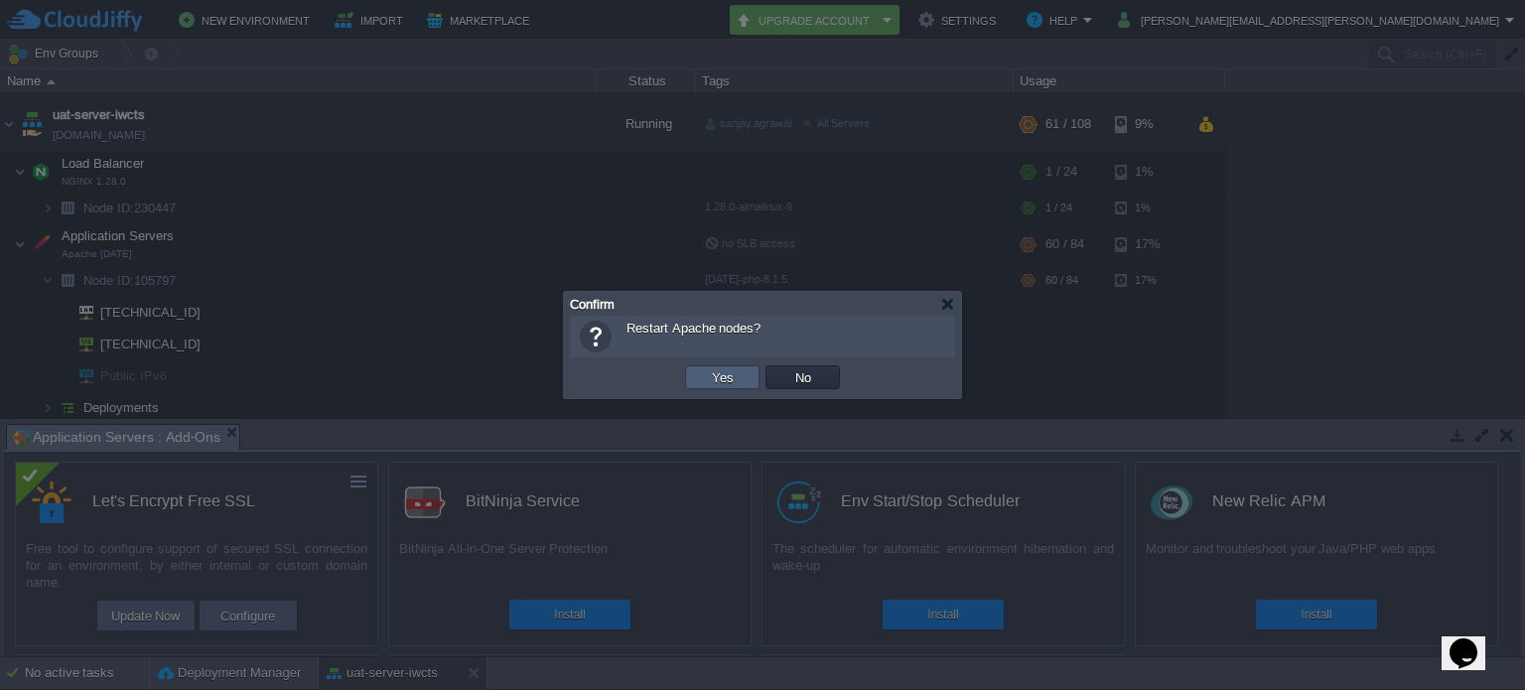
click at [719, 372] on button "Yes" at bounding box center [723, 377] width 34 height 18
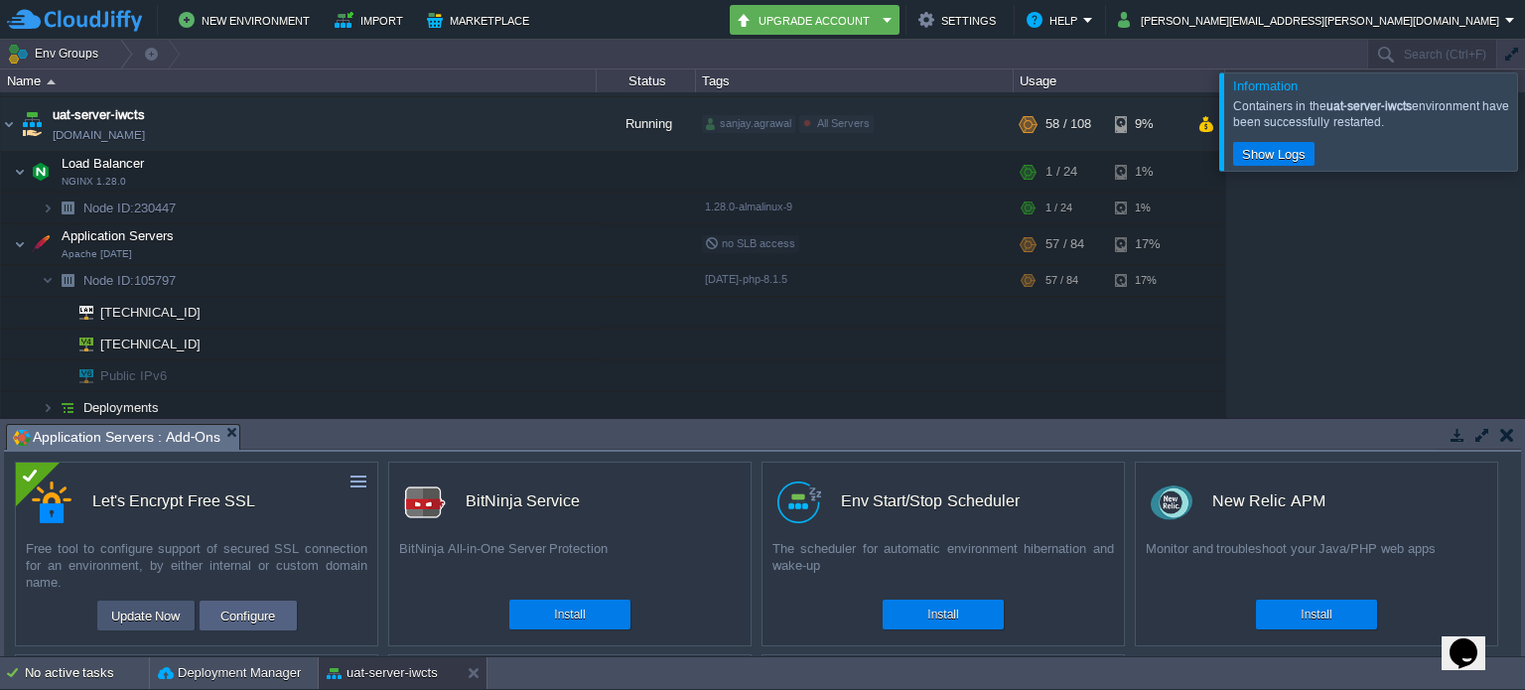
click at [168, 621] on button "Update Now" at bounding box center [145, 616] width 81 height 24
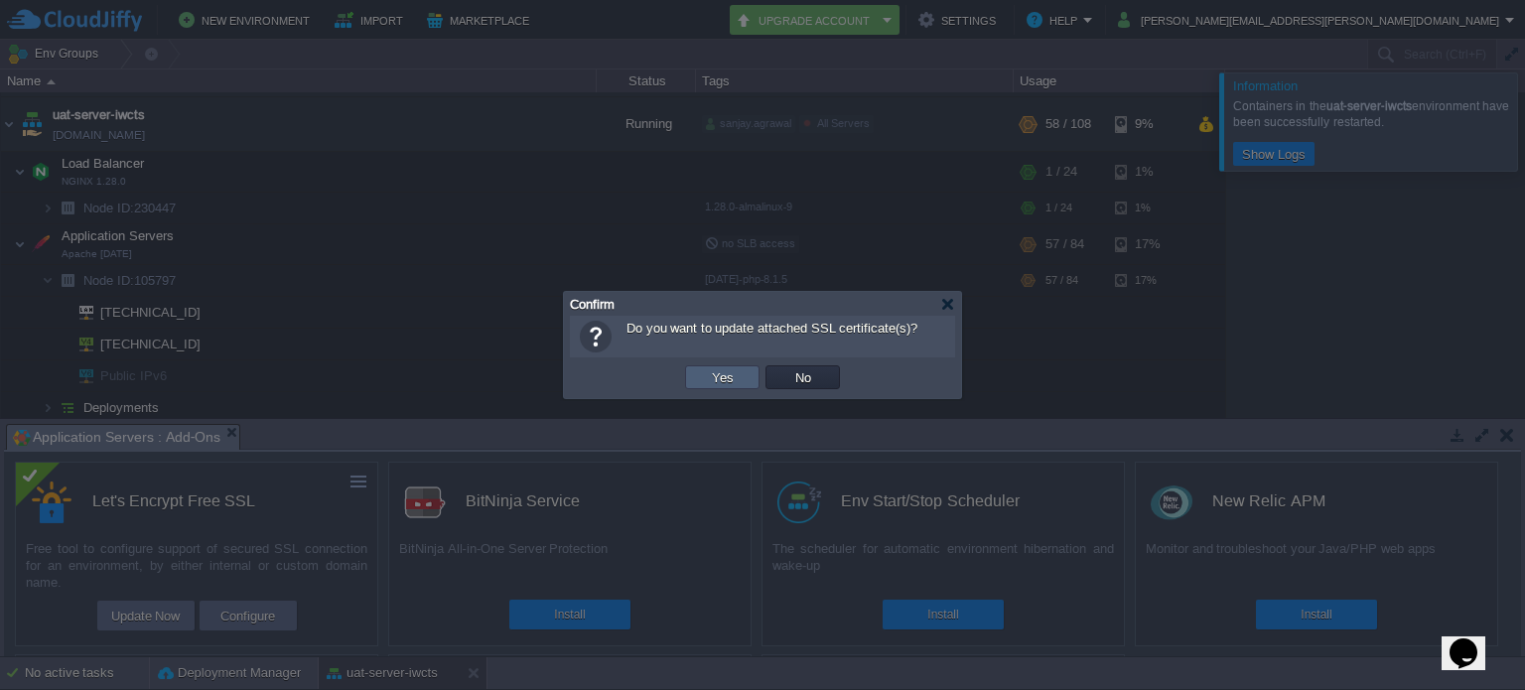
click at [731, 375] on button "Yes" at bounding box center [723, 377] width 34 height 18
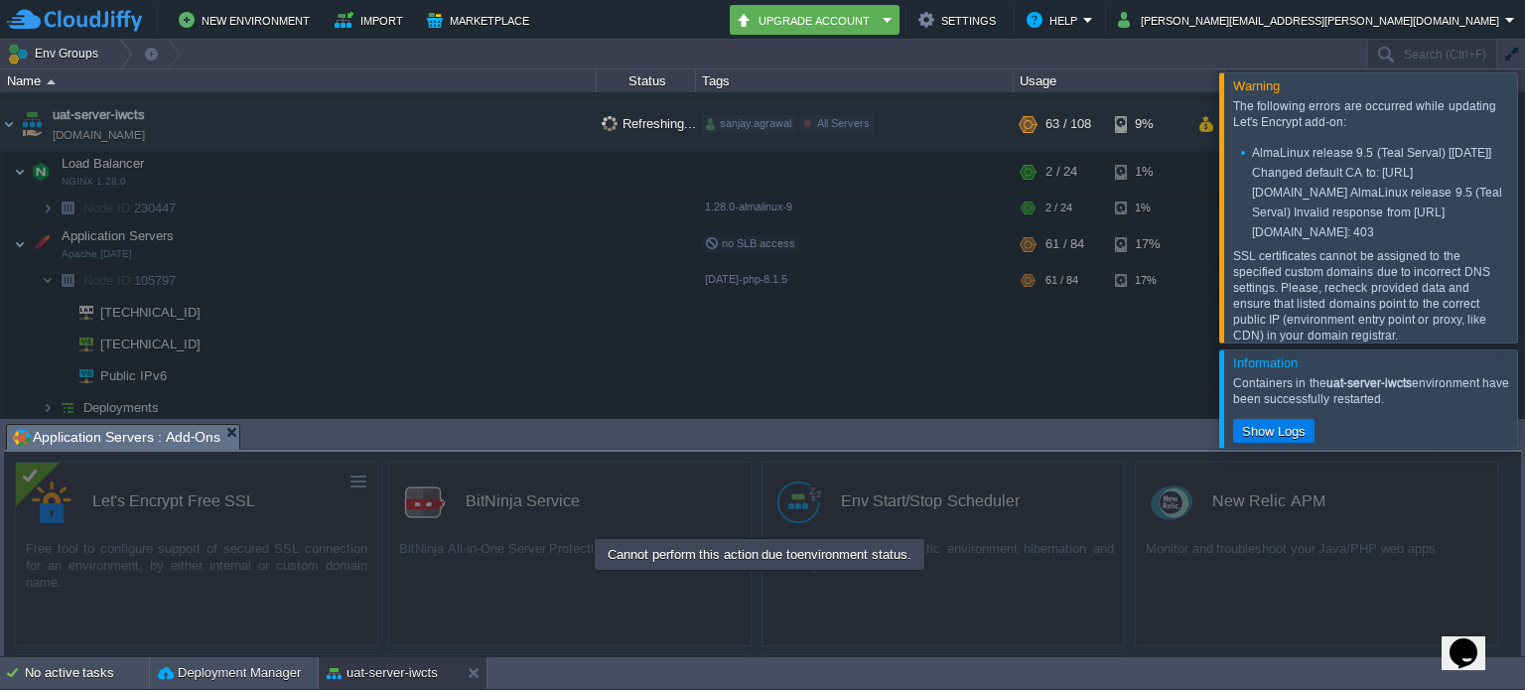
scroll to position [798, 0]
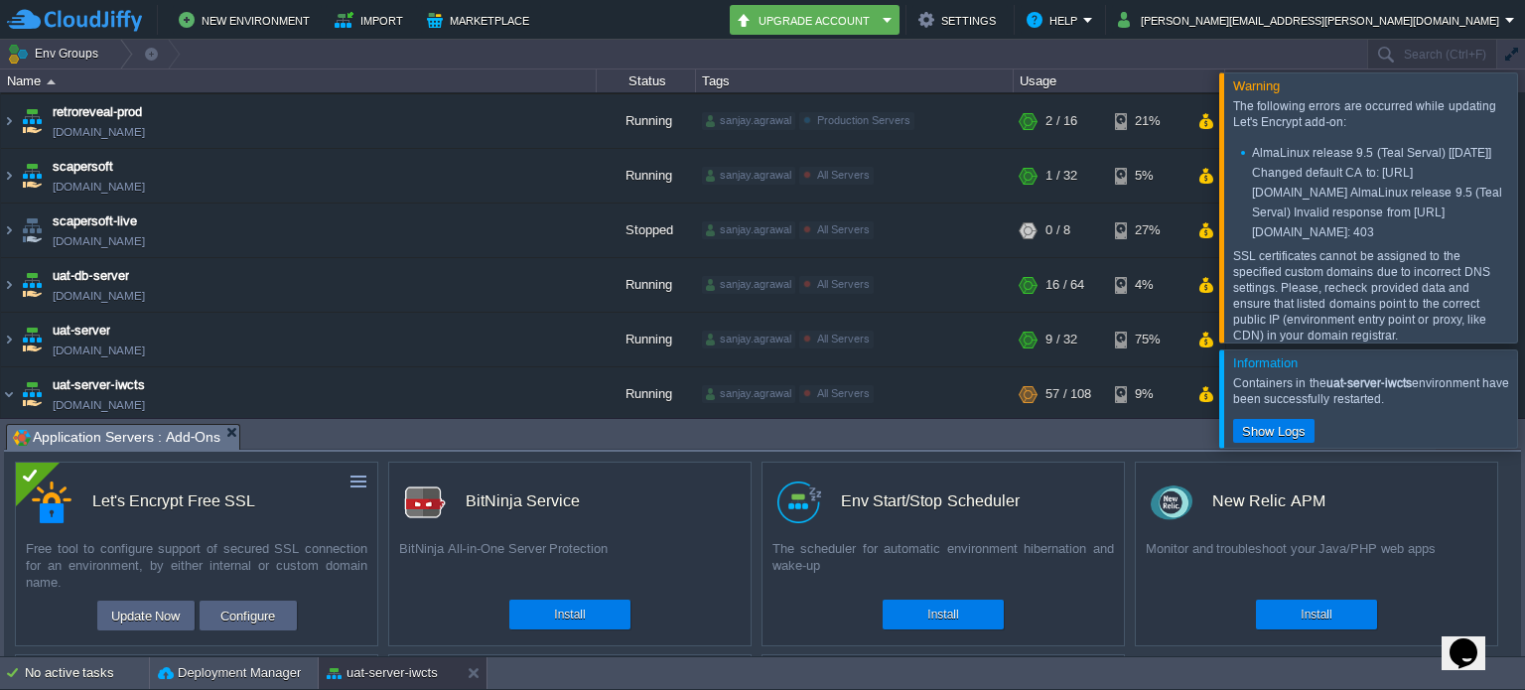
click at [1524, 407] on div at bounding box center [1549, 397] width 0 height 97
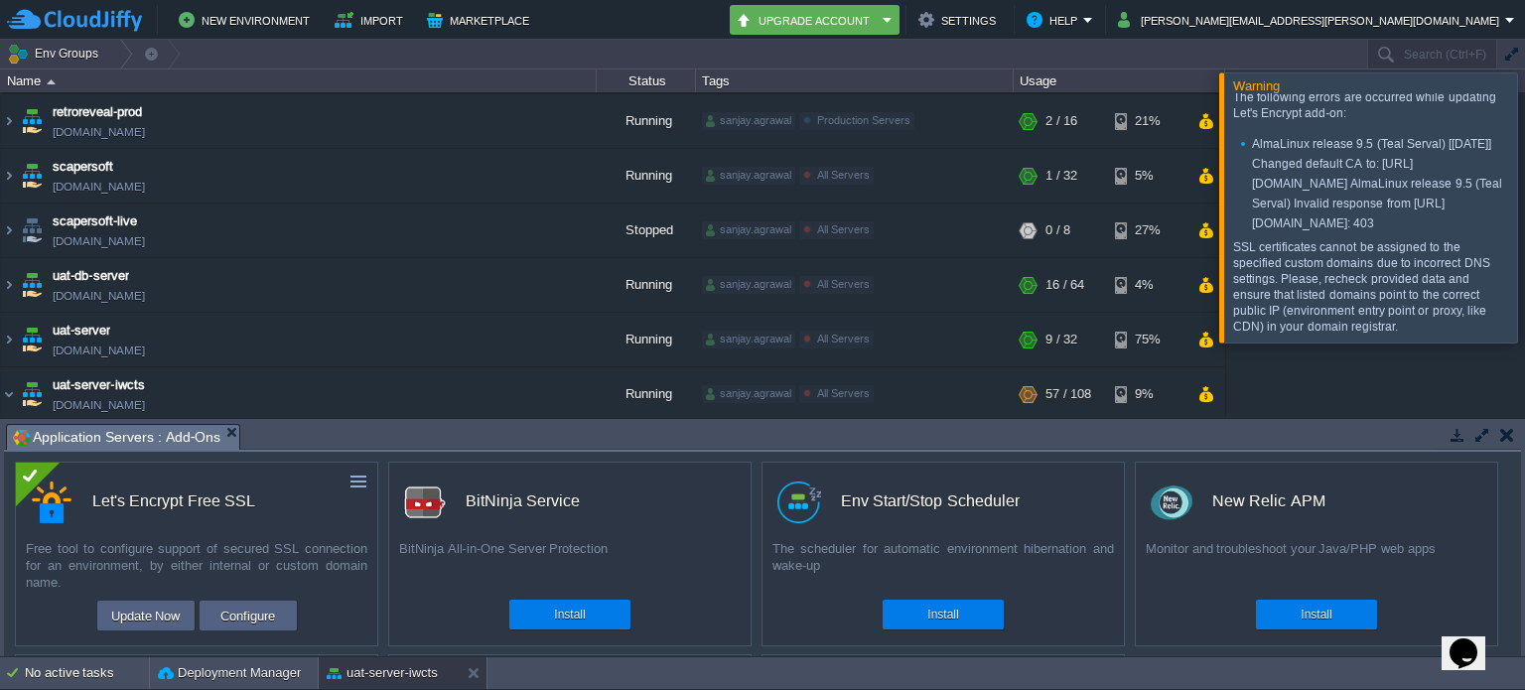
scroll to position [0, 0]
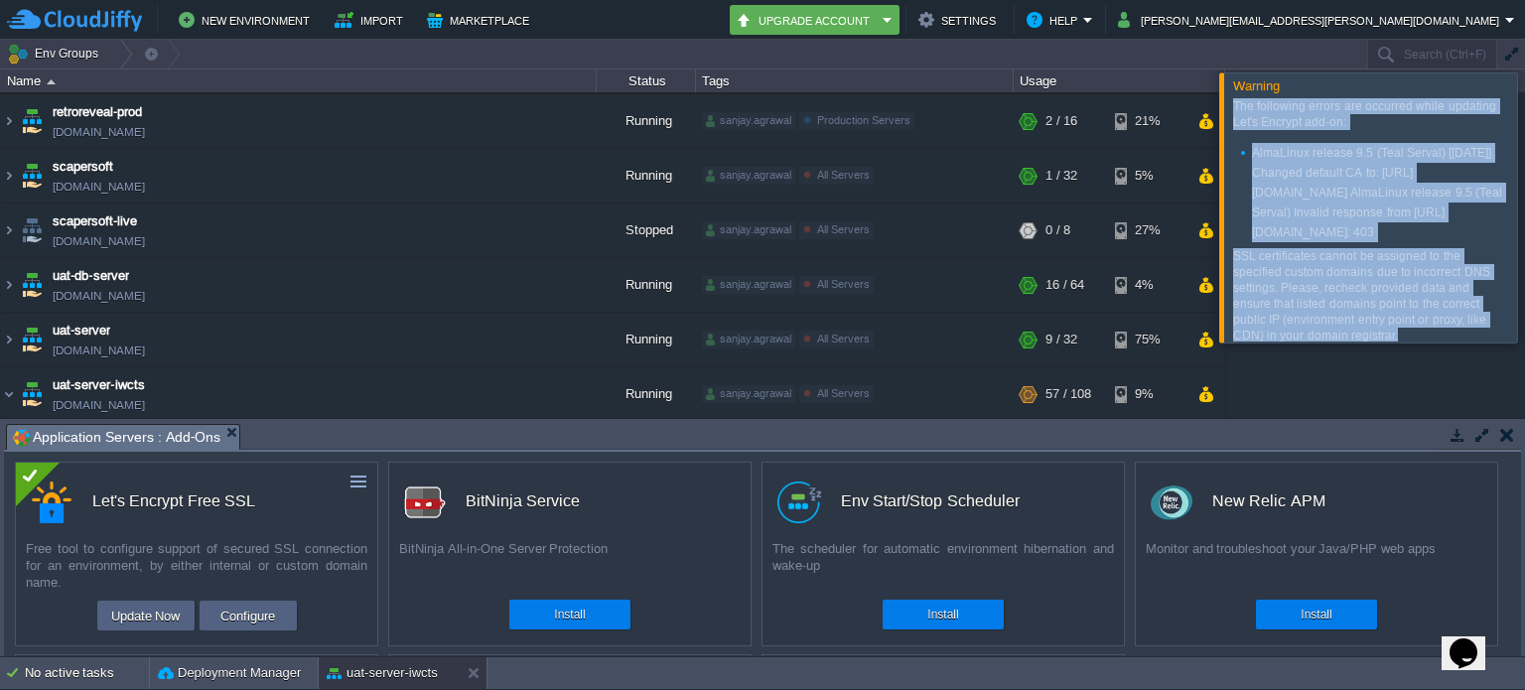
drag, startPoint x: 1396, startPoint y: 324, endPoint x: 1232, endPoint y: 102, distance: 275.4
click at [1233, 102] on div "The following errors are occurred while updating Let's Encrypt add-on: AlmaLinu…" at bounding box center [1370, 220] width 274 height 245
copy div "The following errors are occurred while updating Let's Encrypt add-on: AlmaLinu…"
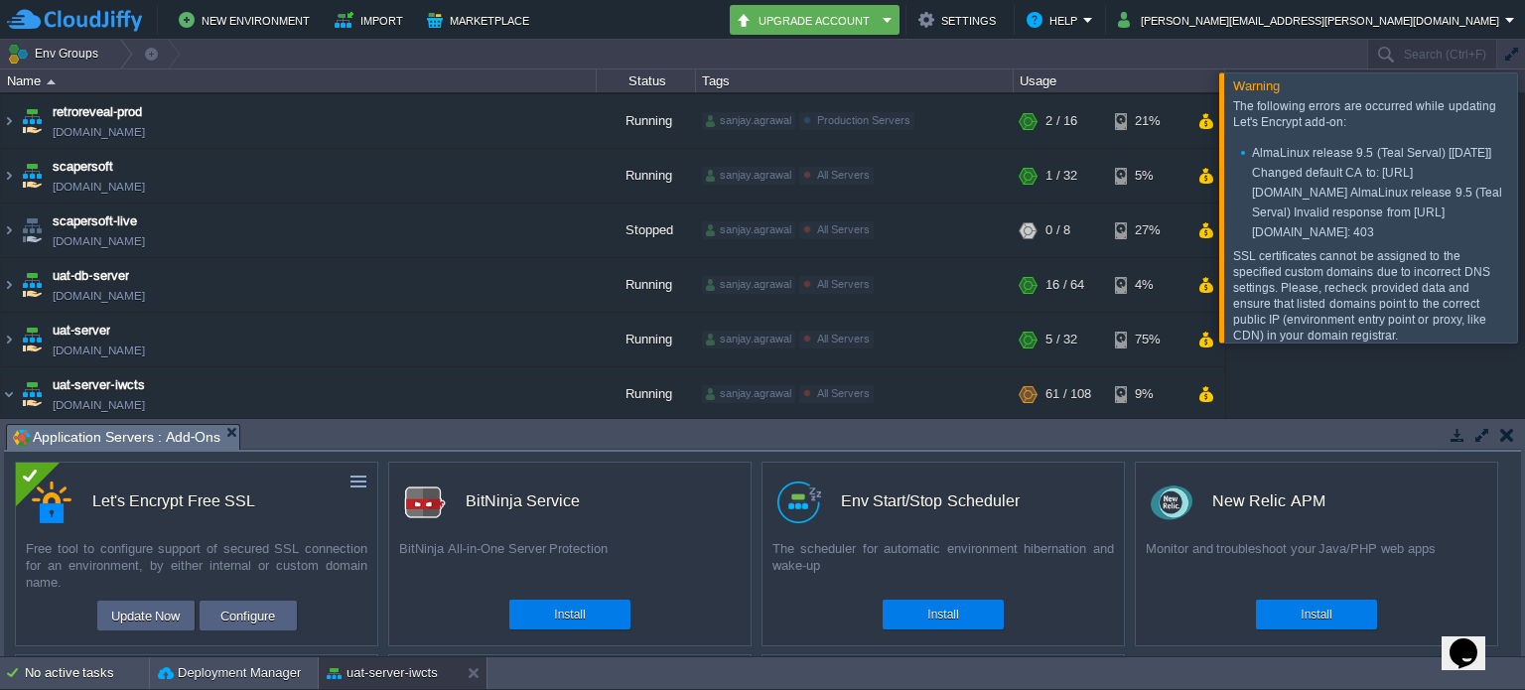
click at [1524, 208] on div at bounding box center [1549, 206] width 0 height 269
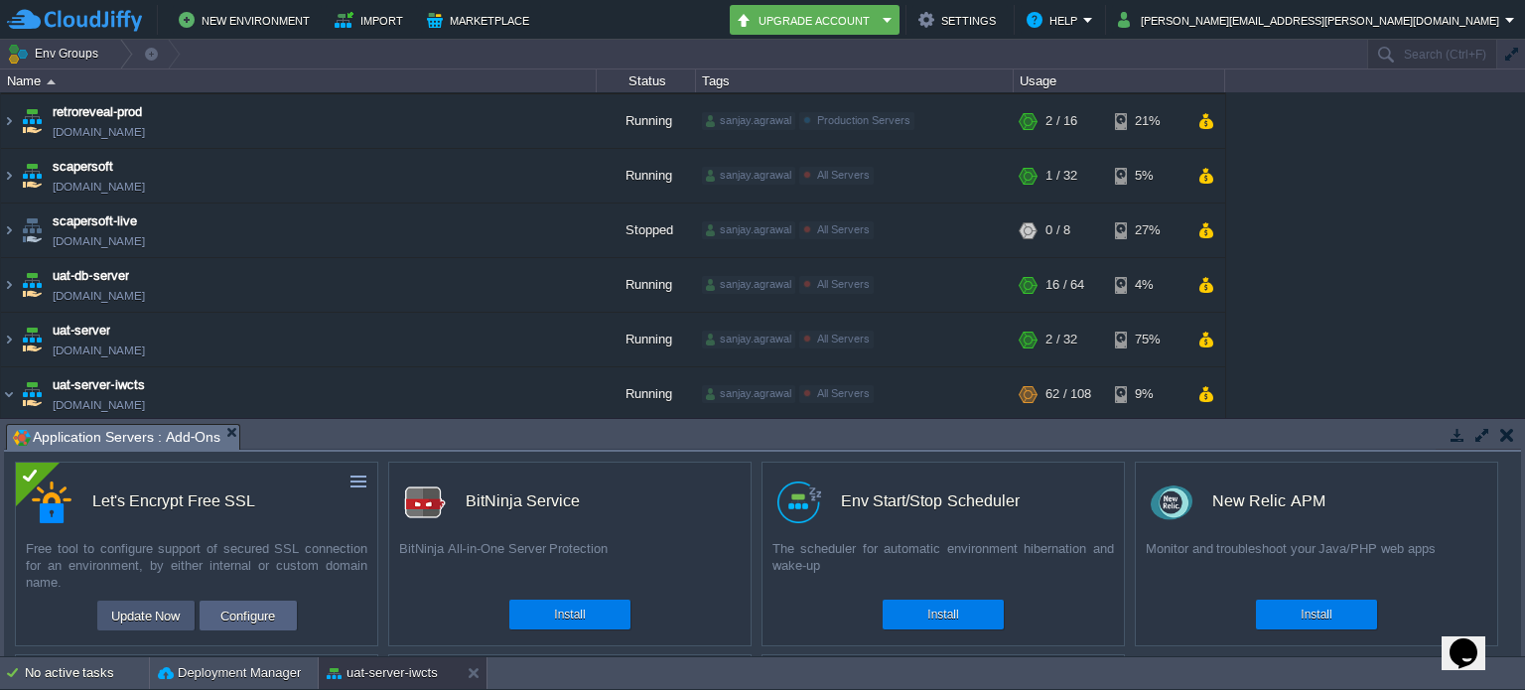
click at [164, 607] on button "Update Now" at bounding box center [145, 616] width 81 height 24
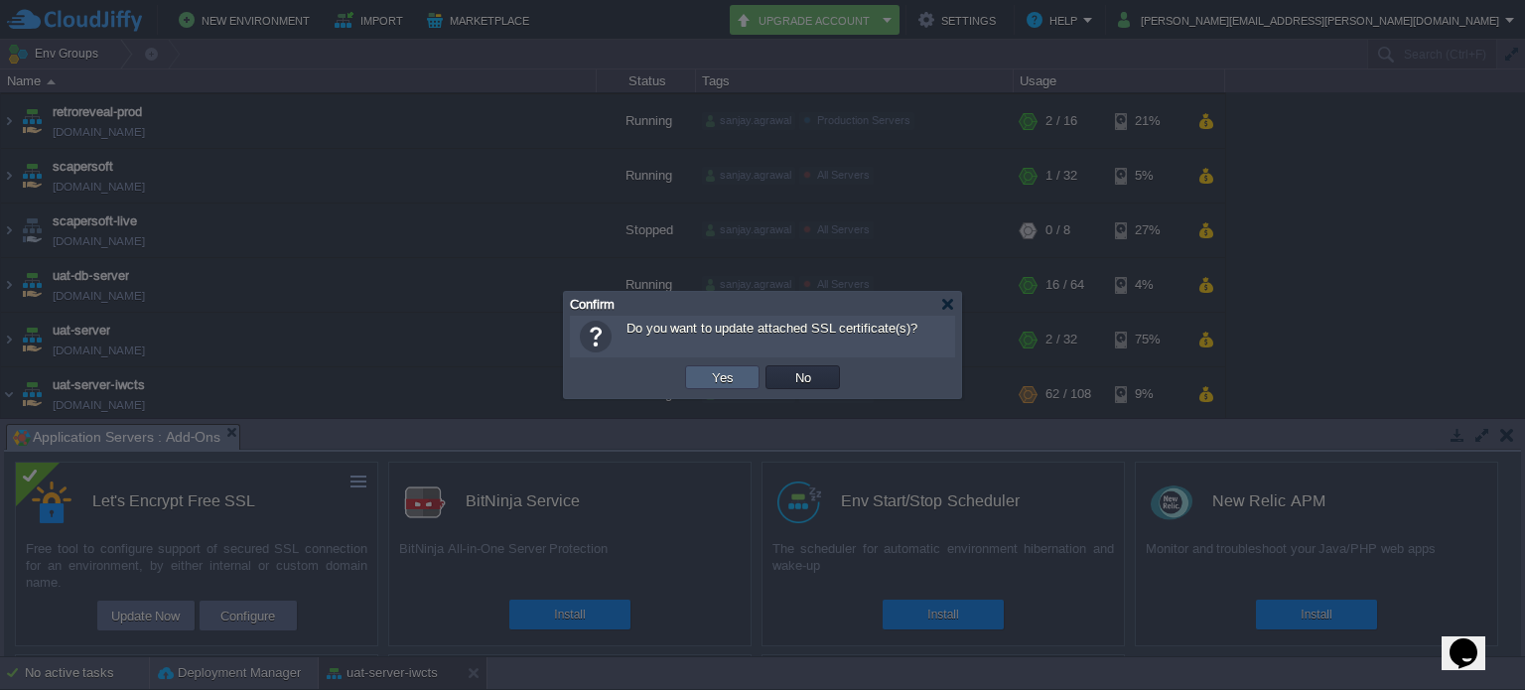
click at [729, 379] on button "Yes" at bounding box center [723, 377] width 34 height 18
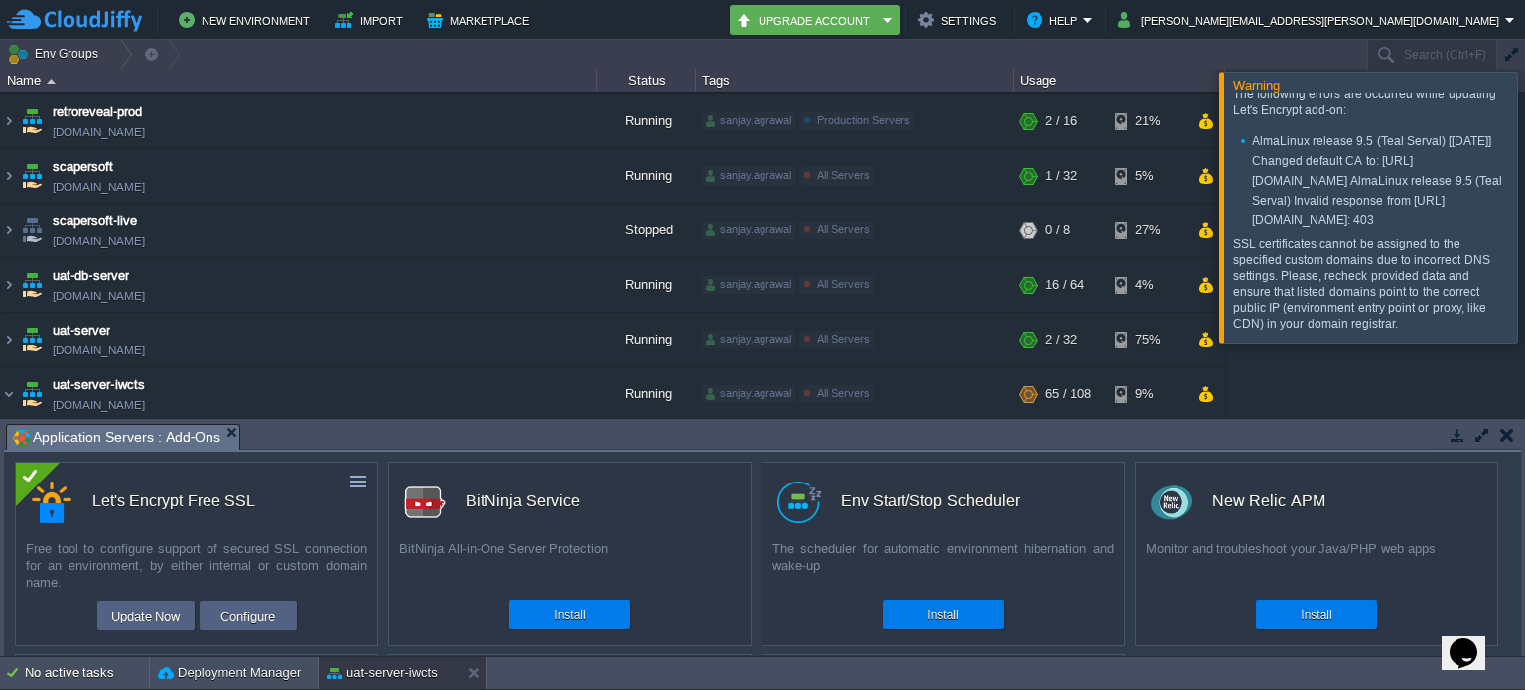
scroll to position [70, 0]
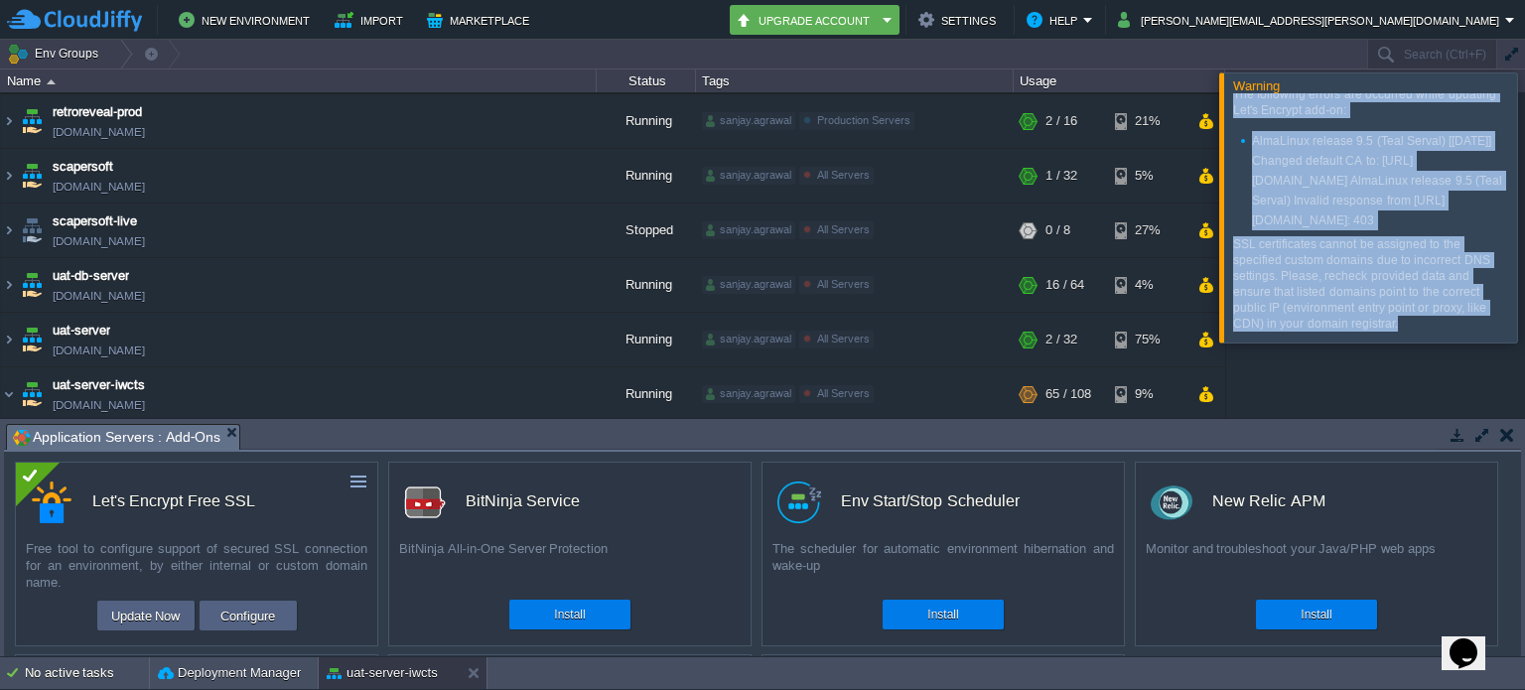
drag, startPoint x: 1233, startPoint y: 104, endPoint x: 1399, endPoint y: 325, distance: 275.8
click at [1399, 325] on div "The following errors are occurred while updating Let's Encrypt add-on: AlmaLinu…" at bounding box center [1370, 208] width 274 height 245
copy div "The following errors are occurred while updating Let's Encrypt add-on: AlmaLinu…"
